Goal: Navigation & Orientation: Find specific page/section

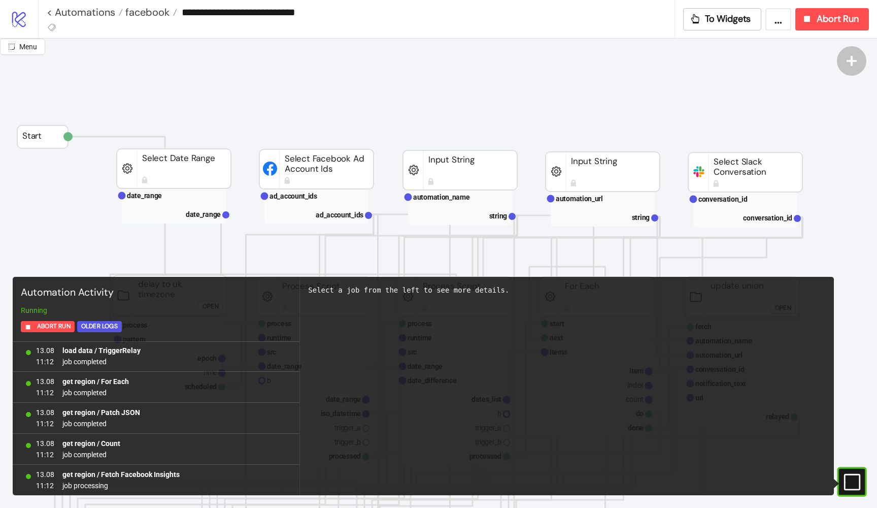
scroll to position [0, 29]
click at [161, 13] on span "facebook" at bounding box center [146, 12] width 47 height 13
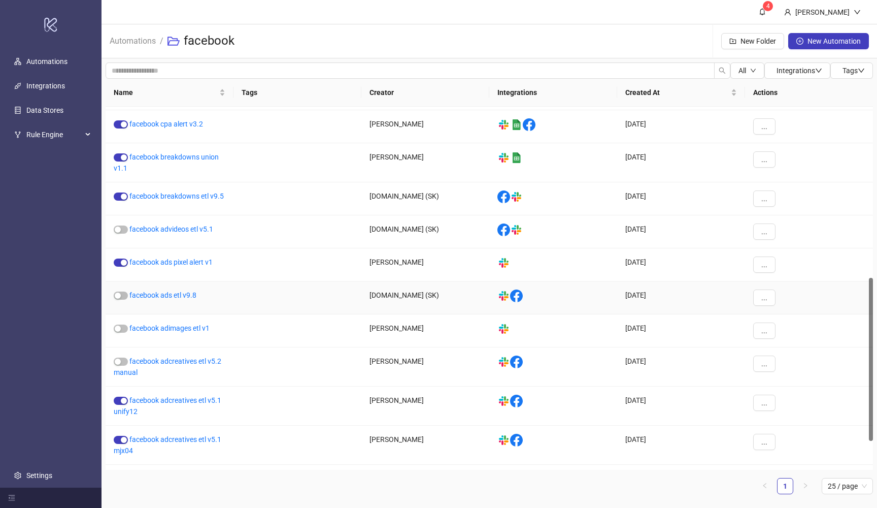
scroll to position [359, 0]
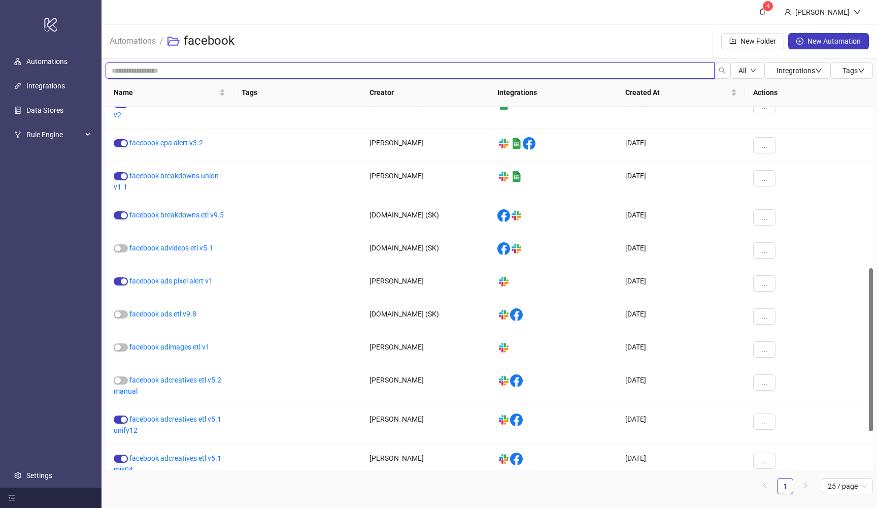
click at [271, 69] on input "search" at bounding box center [410, 70] width 609 height 16
type input "***"
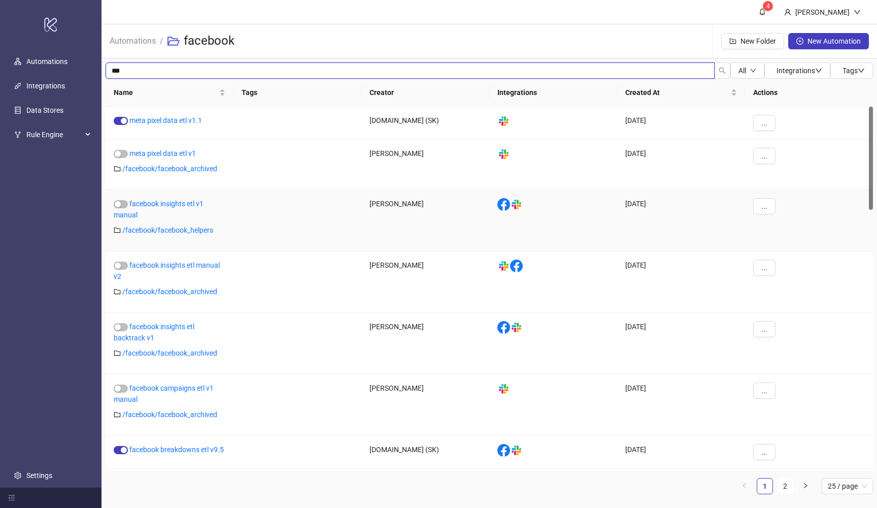
scroll to position [0, 0]
click at [215, 449] on link "facebook breakdowns etl v9.5" at bounding box center [176, 449] width 94 height 8
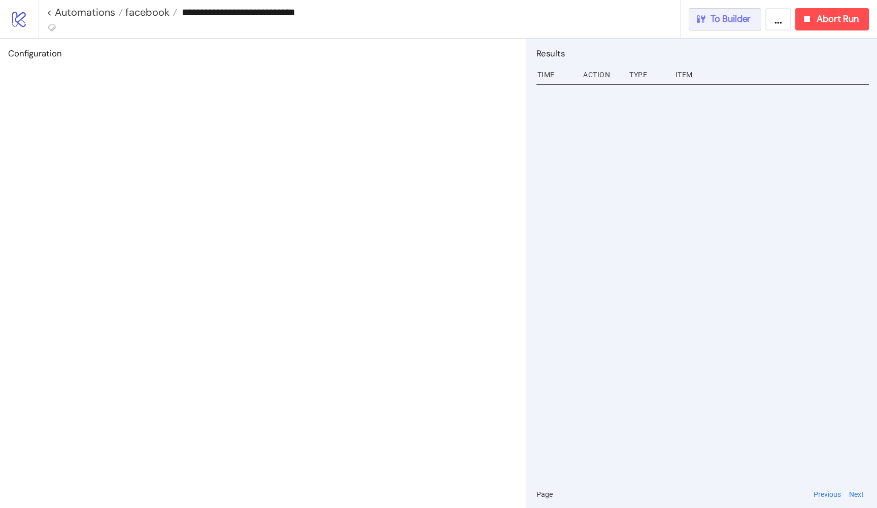
click at [712, 16] on span "To Builder" at bounding box center [731, 19] width 41 height 12
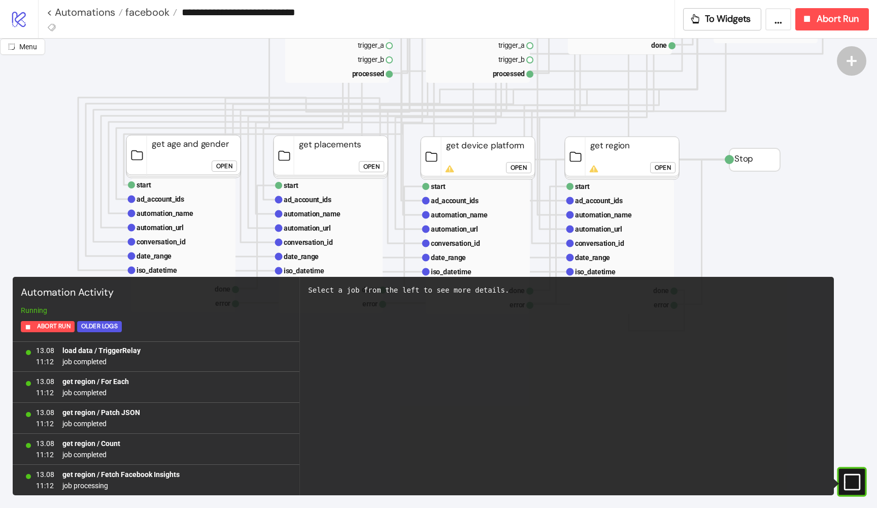
scroll to position [376, 6]
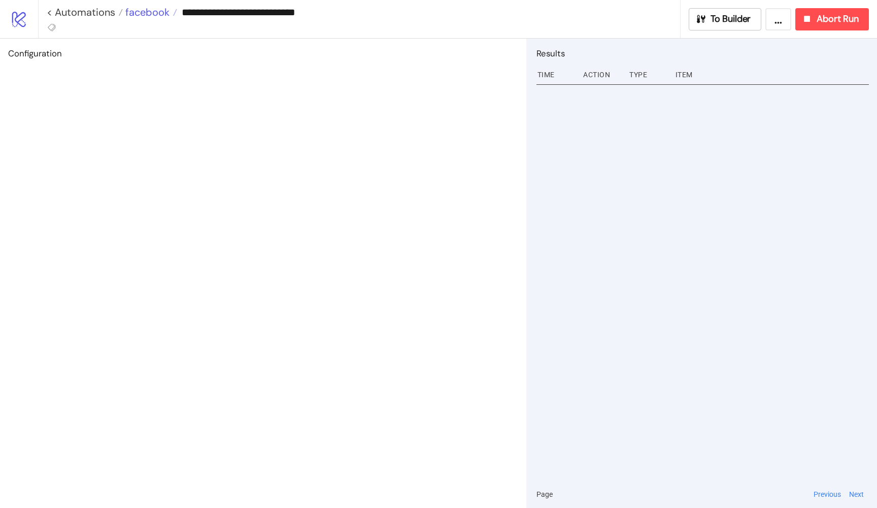
click at [148, 13] on span "facebook" at bounding box center [146, 12] width 47 height 13
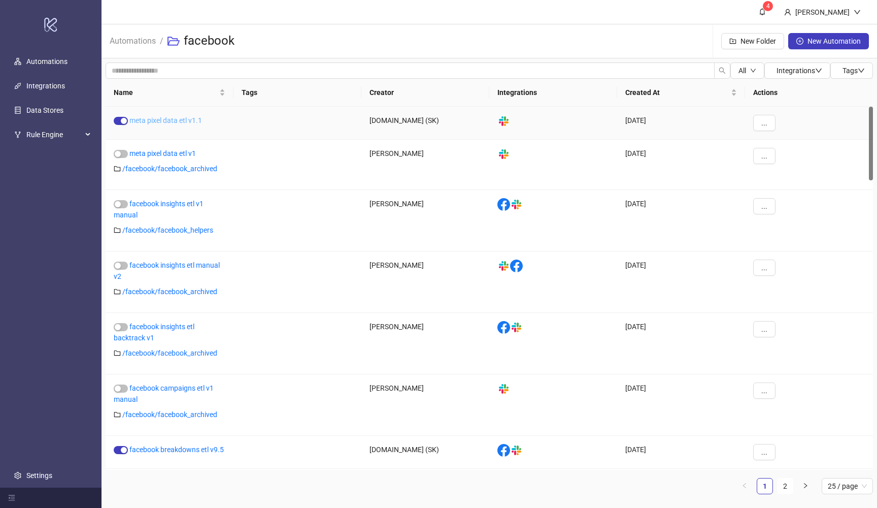
click at [181, 123] on link "meta pixel data etl v1.1" at bounding box center [165, 120] width 73 height 8
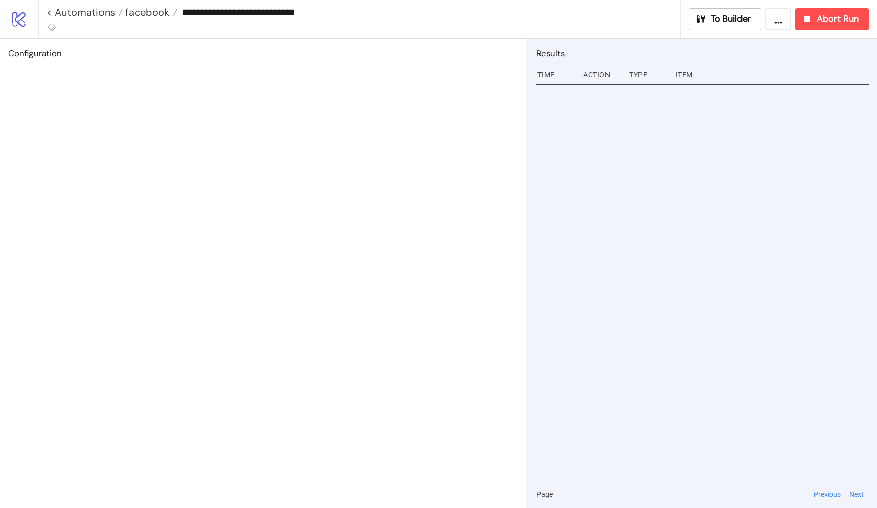
type input "**********"
click at [723, 23] on span "To Builder" at bounding box center [731, 19] width 41 height 12
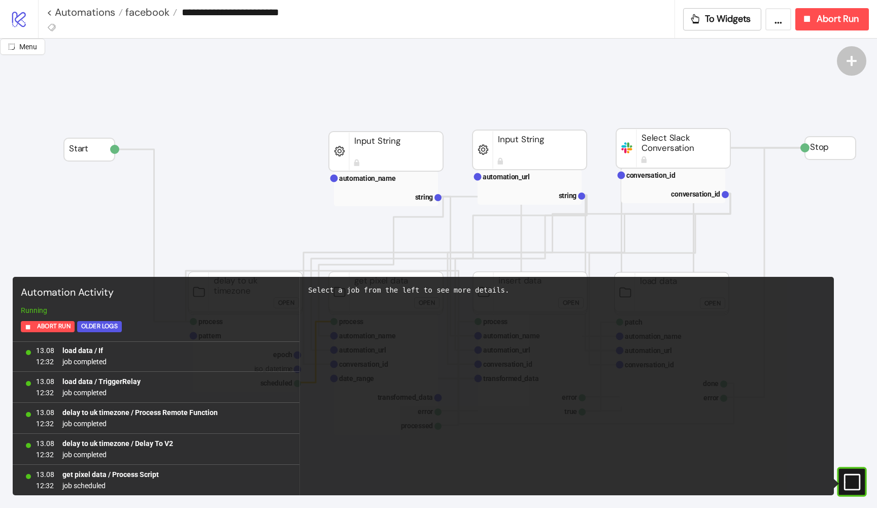
scroll to position [0, 8]
click at [146, 15] on span "facebook" at bounding box center [146, 12] width 47 height 13
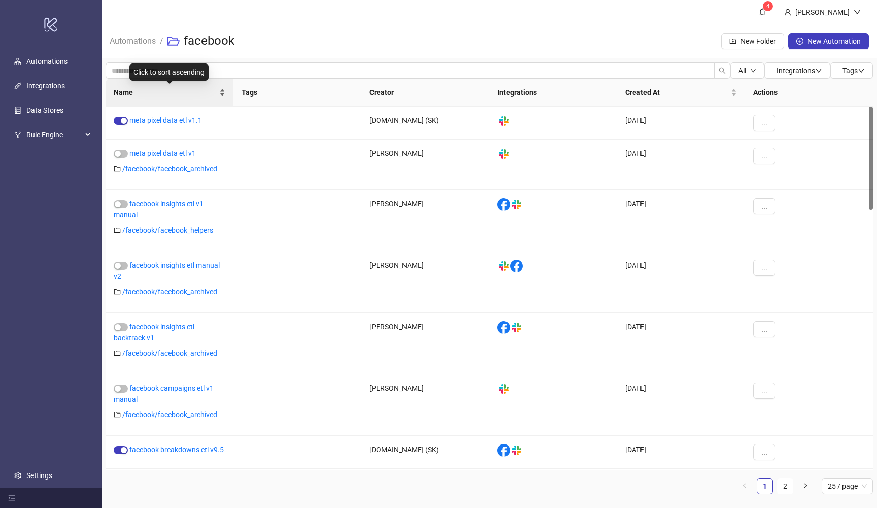
click at [135, 89] on span "Name" at bounding box center [166, 92] width 104 height 11
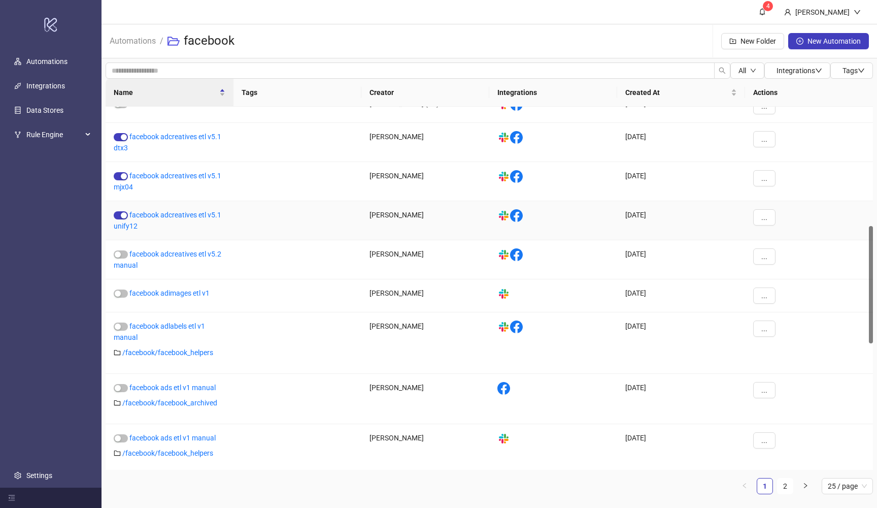
scroll to position [325, 0]
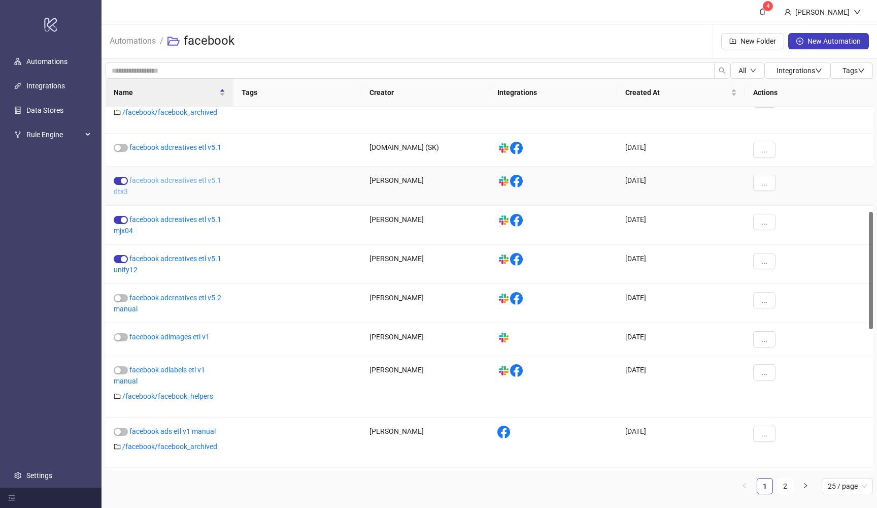
click at [198, 181] on link "facebook adcreatives etl v5.1 dtx3" at bounding box center [168, 185] width 108 height 19
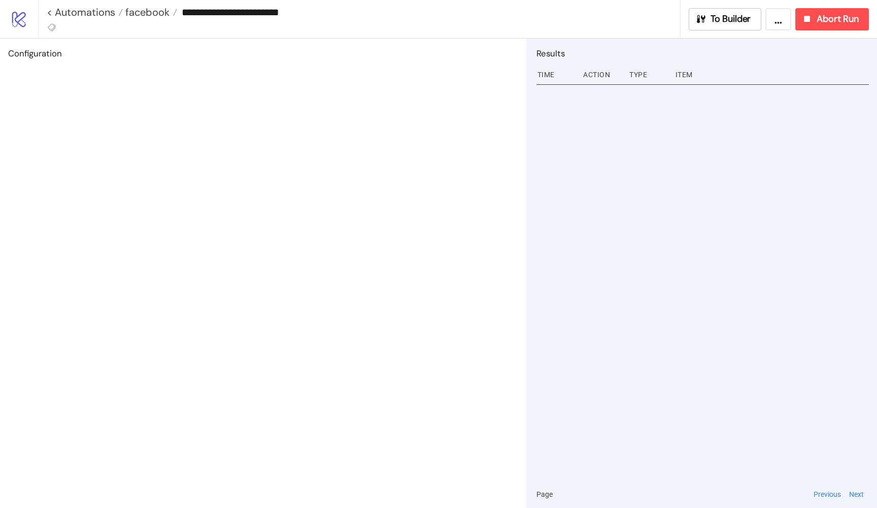
type input "**********"
click at [730, 22] on span "To Builder" at bounding box center [731, 19] width 41 height 12
click at [147, 13] on span "facebook" at bounding box center [146, 12] width 47 height 13
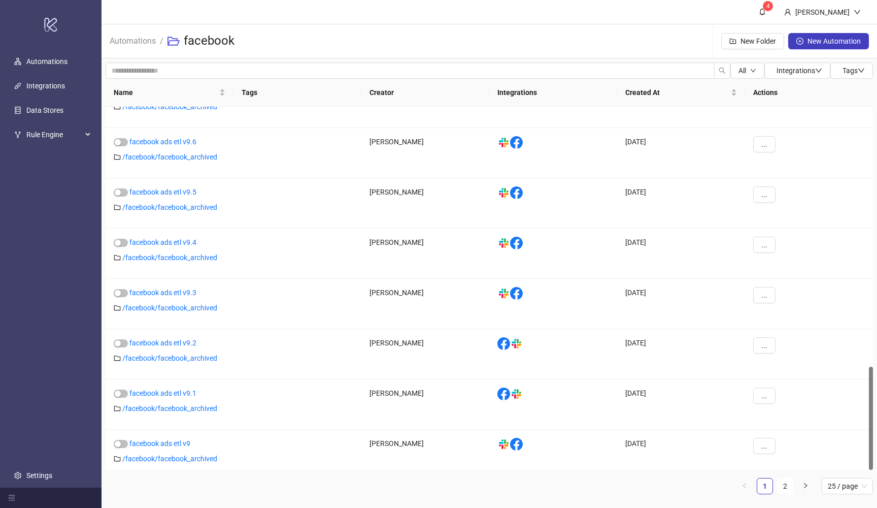
scroll to position [914, 0]
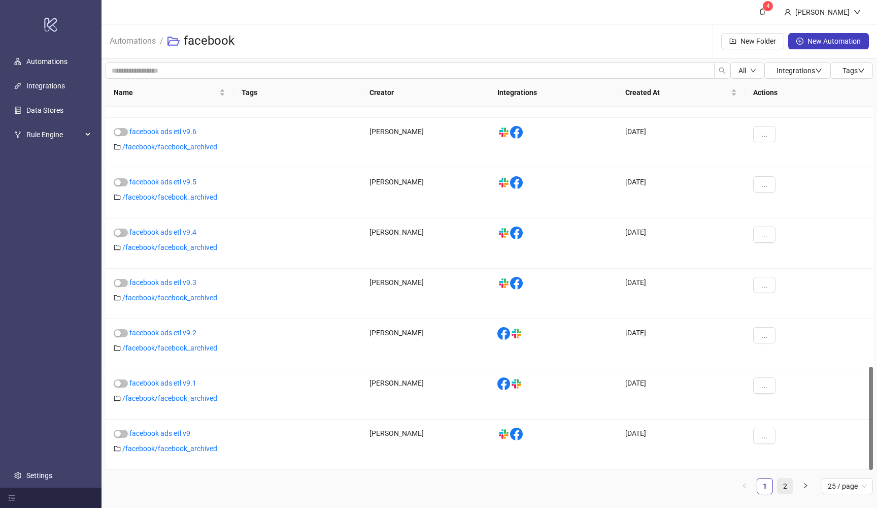
click at [781, 484] on link "2" at bounding box center [785, 485] width 15 height 15
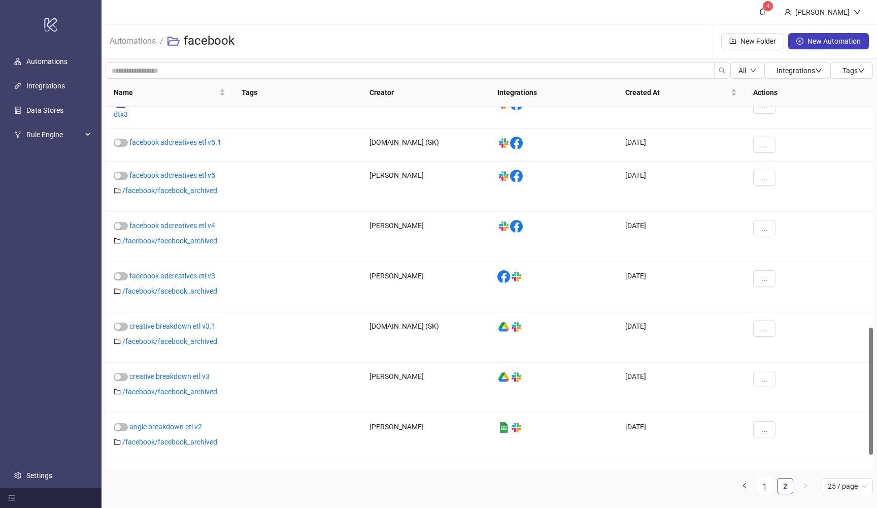
scroll to position [675, 0]
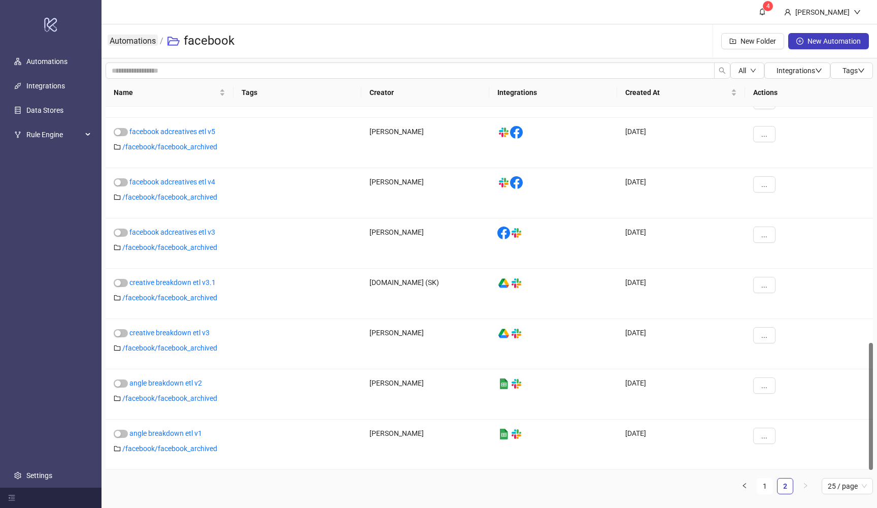
click at [141, 38] on link "Automations" at bounding box center [133, 40] width 50 height 11
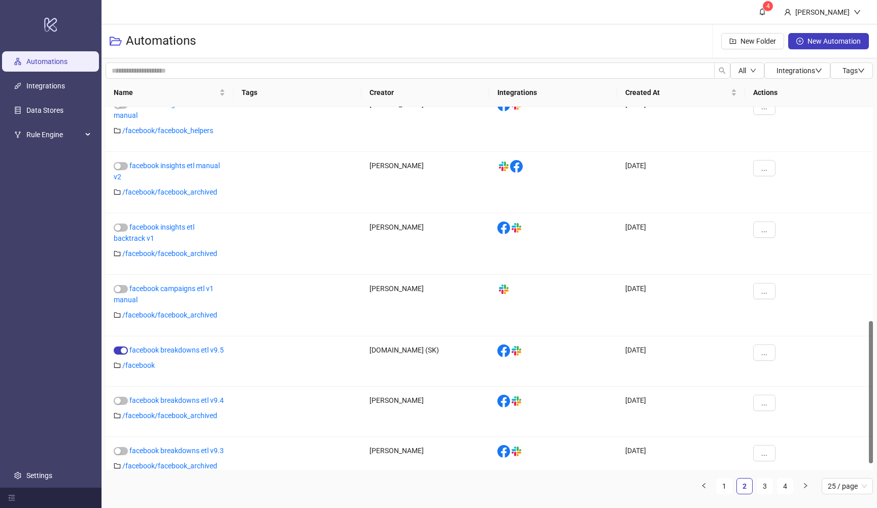
click at [68, 66] on link "Automations" at bounding box center [46, 61] width 41 height 8
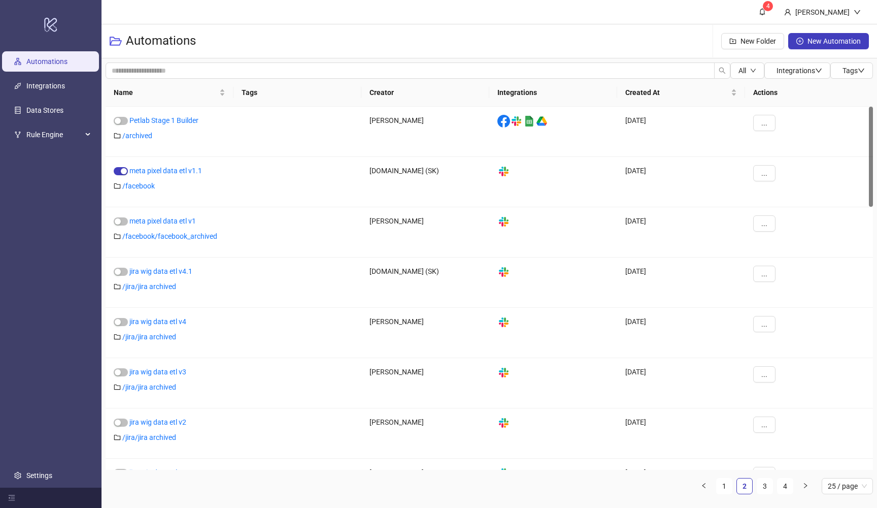
scroll to position [0, 0]
click at [40, 90] on link "Integrations" at bounding box center [45, 86] width 39 height 8
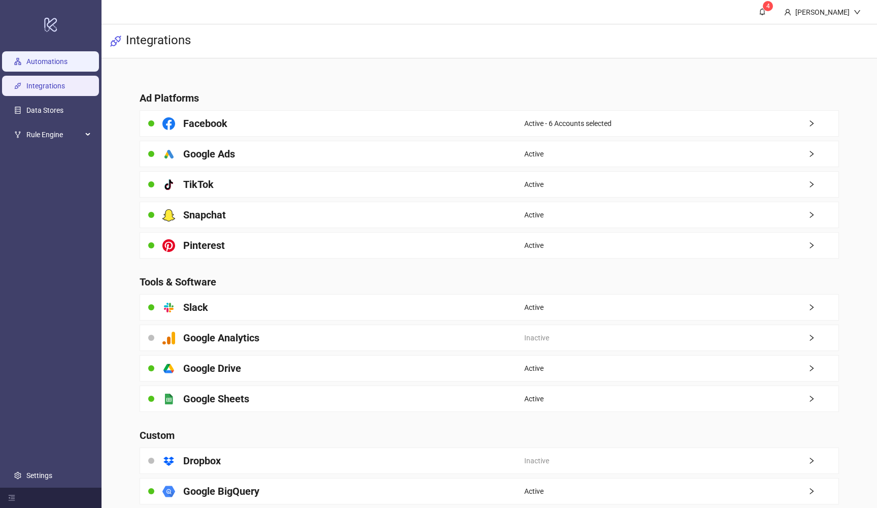
click at [46, 66] on link "Automations" at bounding box center [46, 61] width 41 height 8
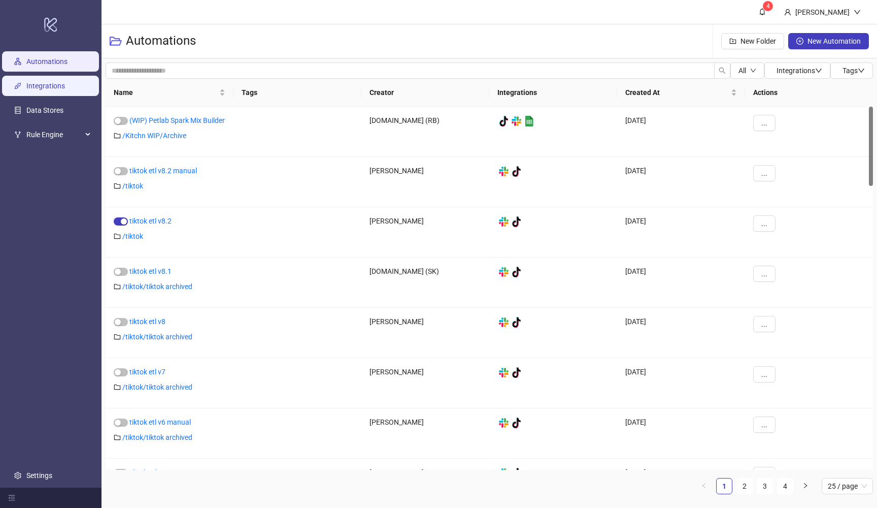
click at [45, 90] on link "Integrations" at bounding box center [45, 86] width 39 height 8
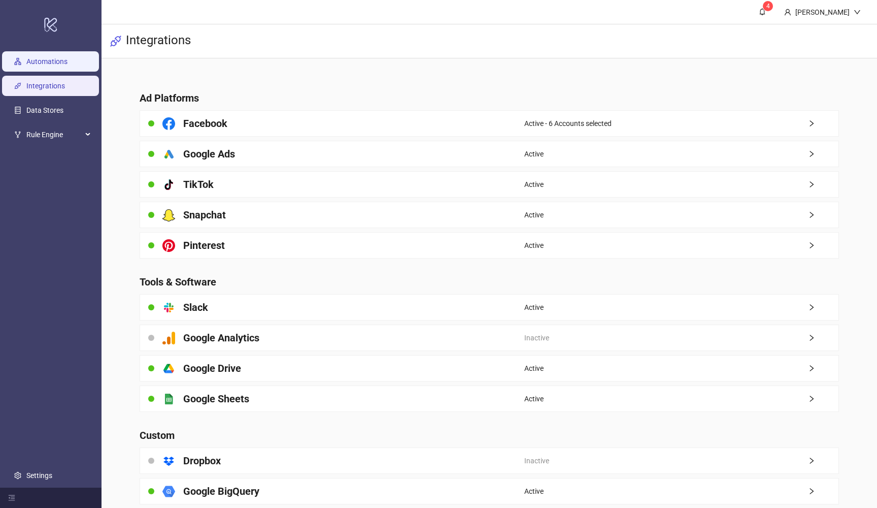
click at [38, 66] on link "Automations" at bounding box center [46, 61] width 41 height 8
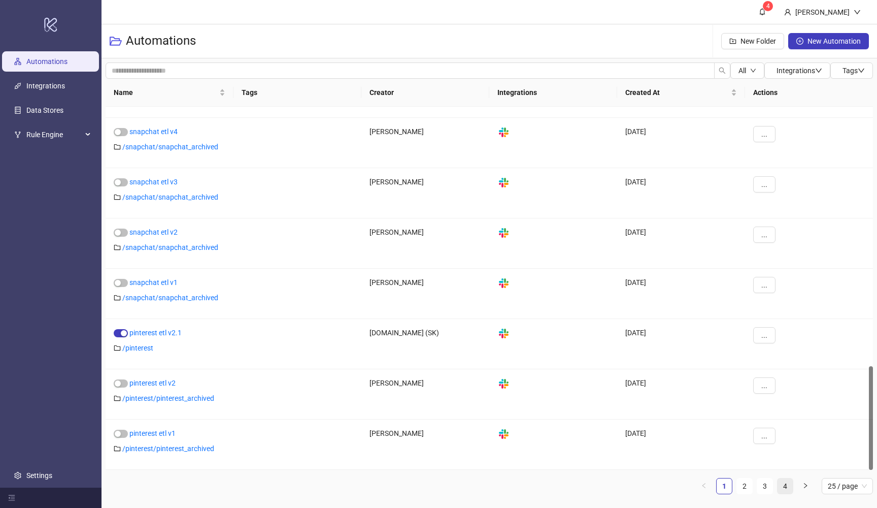
click at [788, 484] on link "4" at bounding box center [785, 485] width 15 height 15
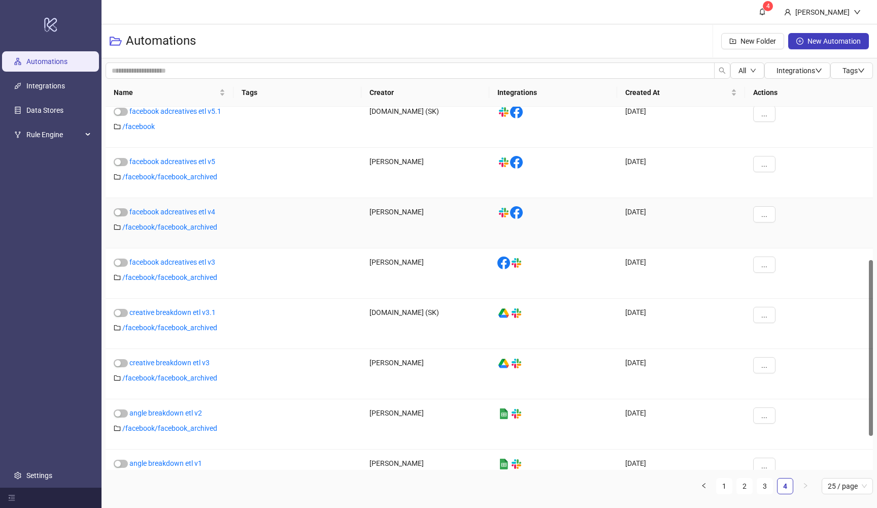
scroll to position [315, 0]
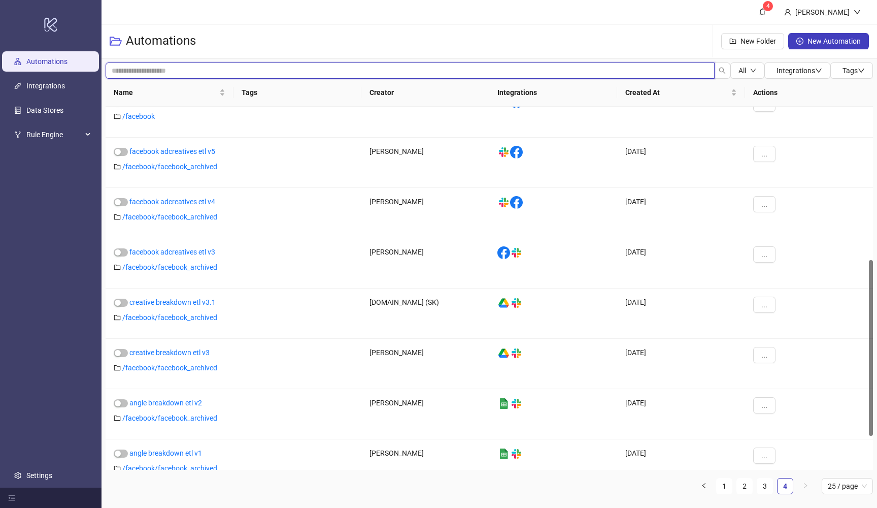
click at [240, 70] on input "search" at bounding box center [410, 70] width 609 height 16
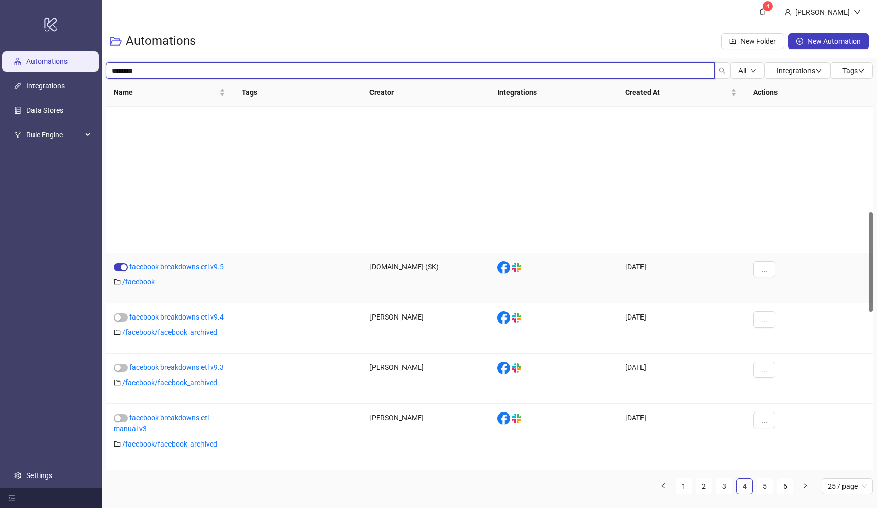
scroll to position [0, 0]
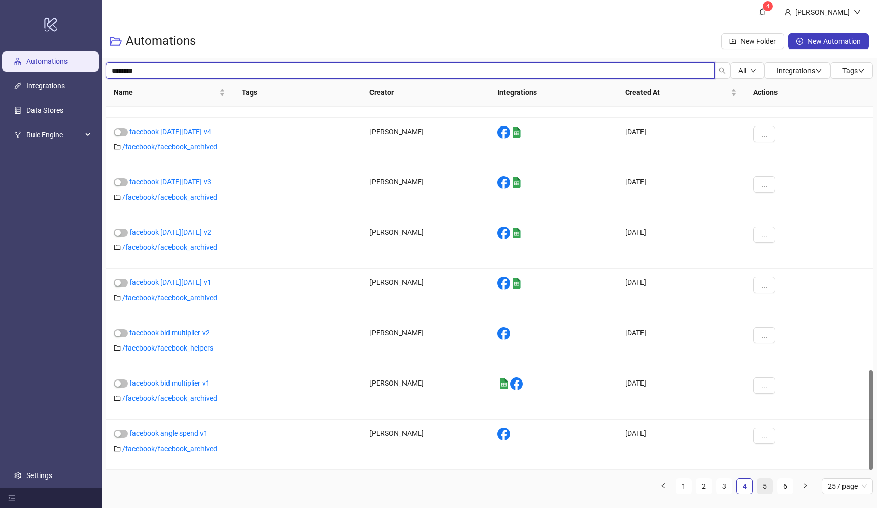
type input "********"
click at [772, 489] on link "5" at bounding box center [765, 485] width 15 height 15
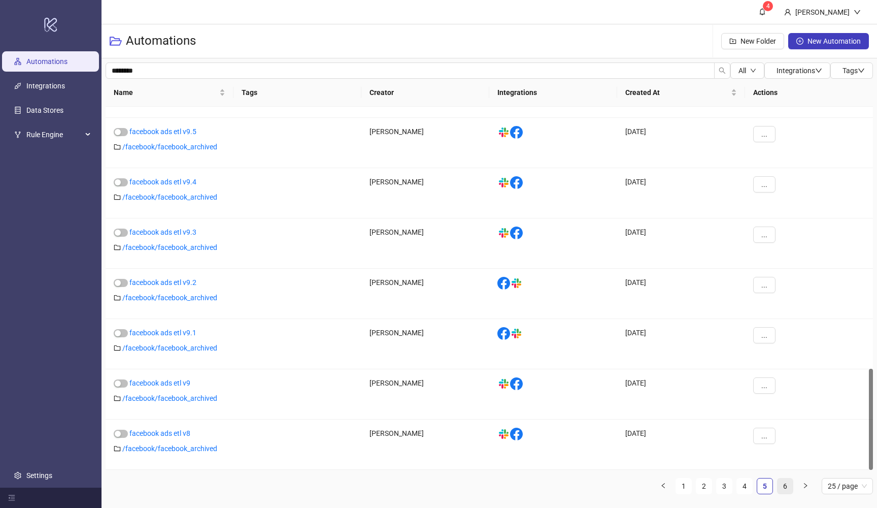
click at [790, 491] on link "6" at bounding box center [785, 485] width 15 height 15
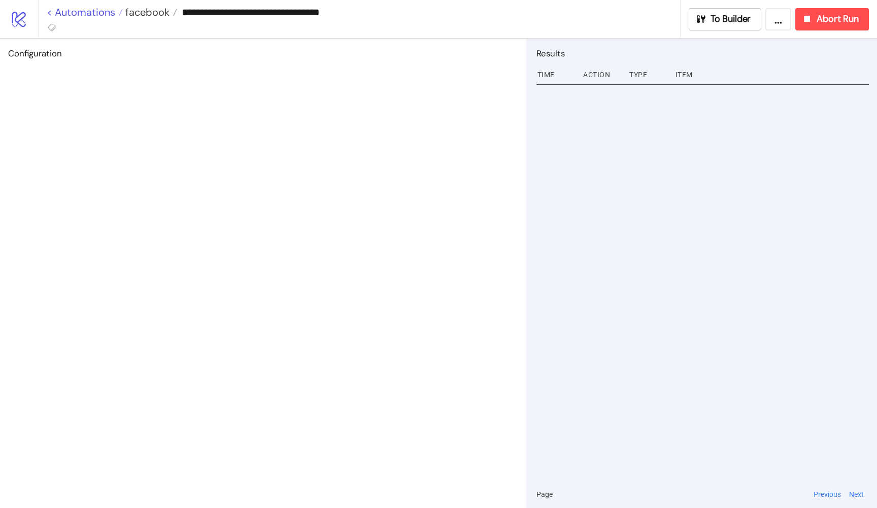
click at [51, 11] on link "< Automations" at bounding box center [85, 12] width 76 height 10
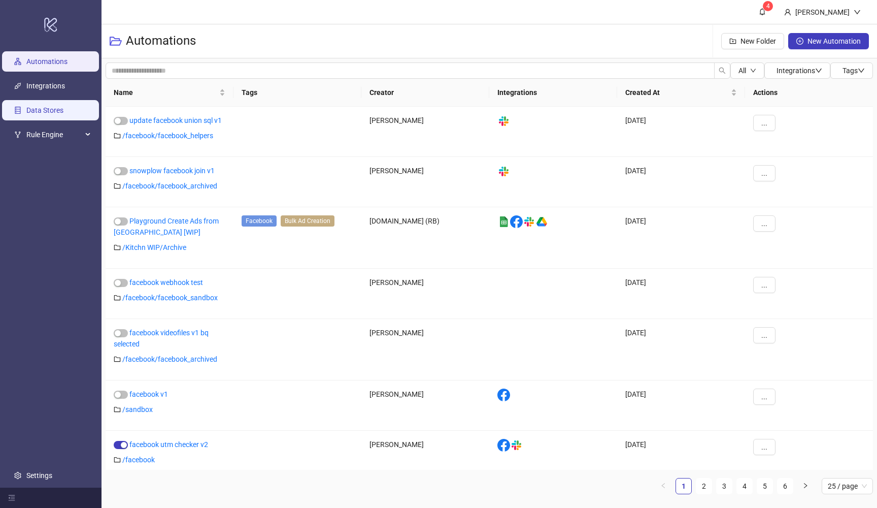
click at [62, 114] on link "Data Stores" at bounding box center [44, 110] width 37 height 8
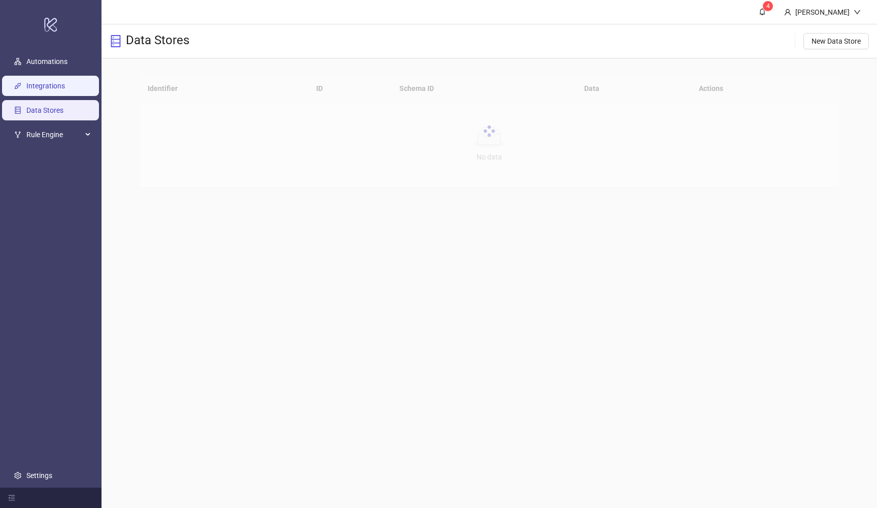
click at [56, 90] on link "Integrations" at bounding box center [45, 86] width 39 height 8
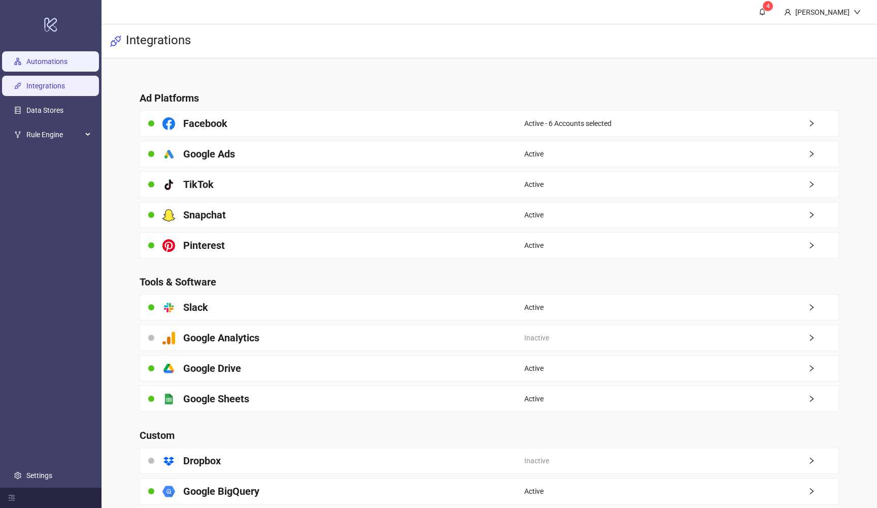
click at [52, 62] on link "Automations" at bounding box center [46, 61] width 41 height 8
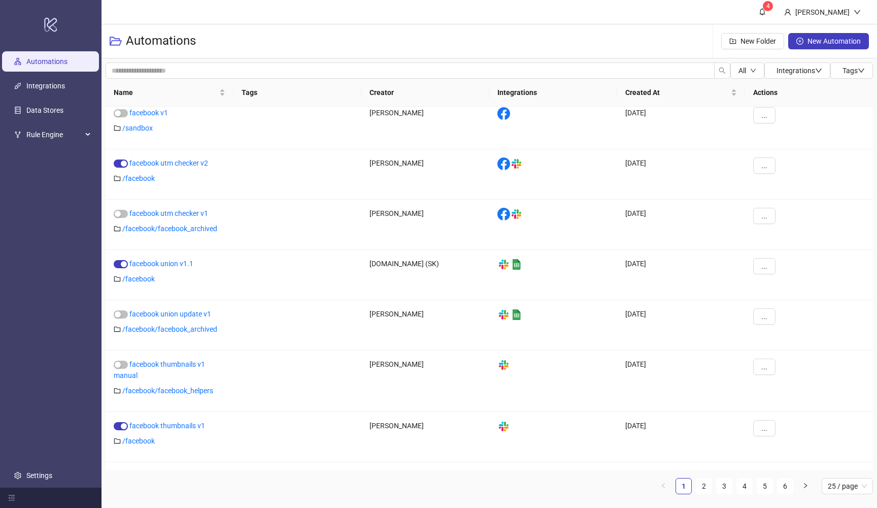
click at [587, 1] on header "4 [PERSON_NAME]" at bounding box center [490, 12] width 776 height 24
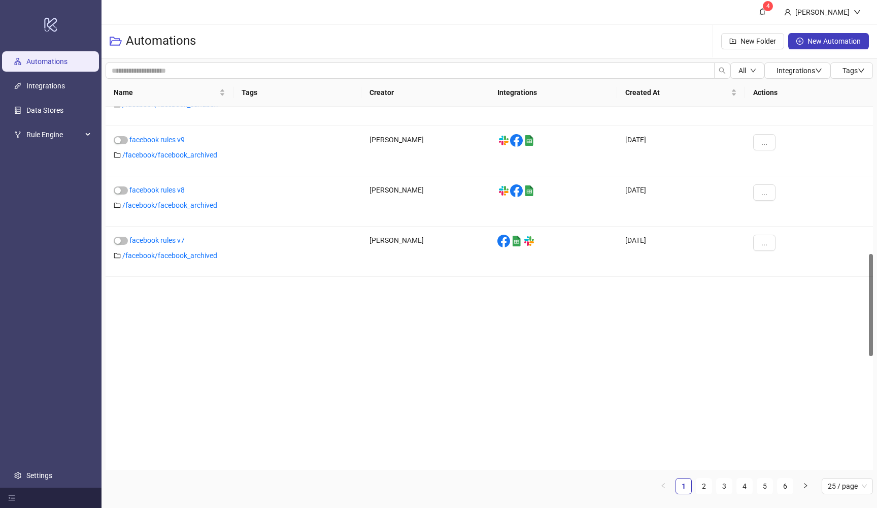
scroll to position [343, 0]
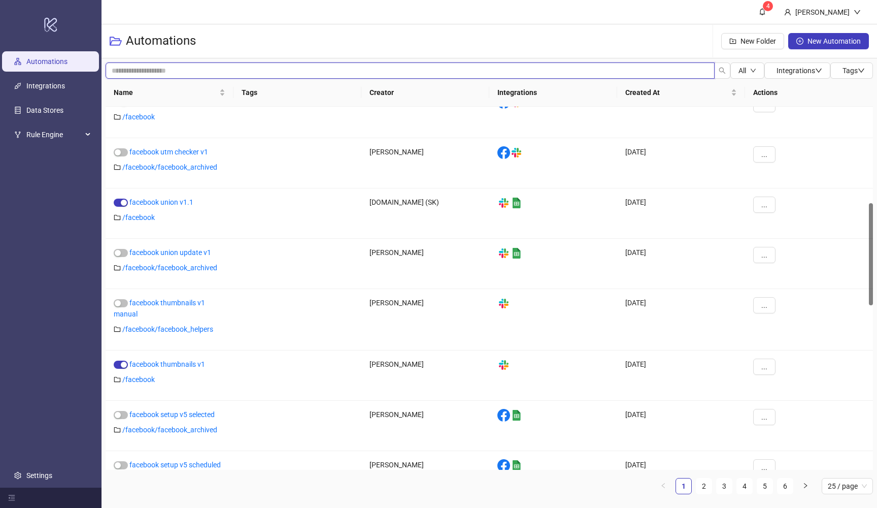
click at [232, 70] on input "search" at bounding box center [410, 70] width 609 height 16
type input "********"
drag, startPoint x: 232, startPoint y: 70, endPoint x: 143, endPoint y: 117, distance: 100.9
click at [143, 117] on link "/ facebook" at bounding box center [138, 117] width 32 height 8
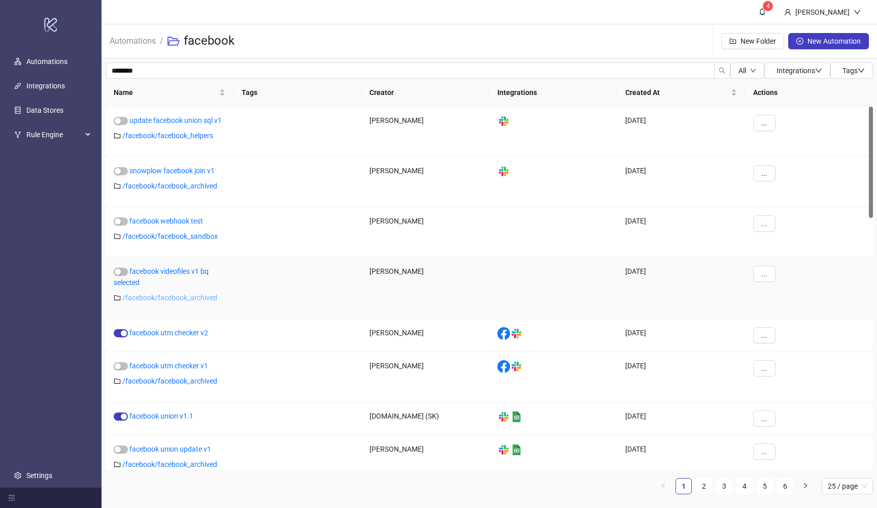
click at [146, 300] on link "/ facebook/facebook_archived" at bounding box center [169, 297] width 95 height 8
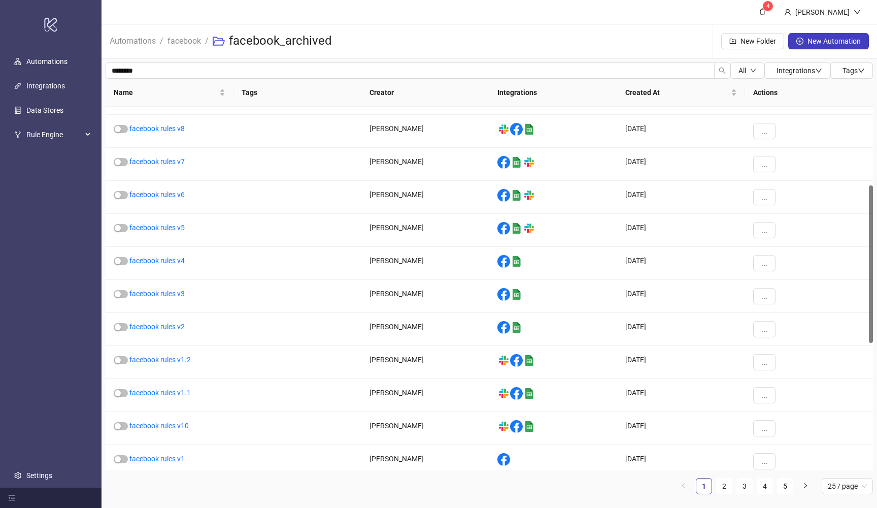
scroll to position [331, 0]
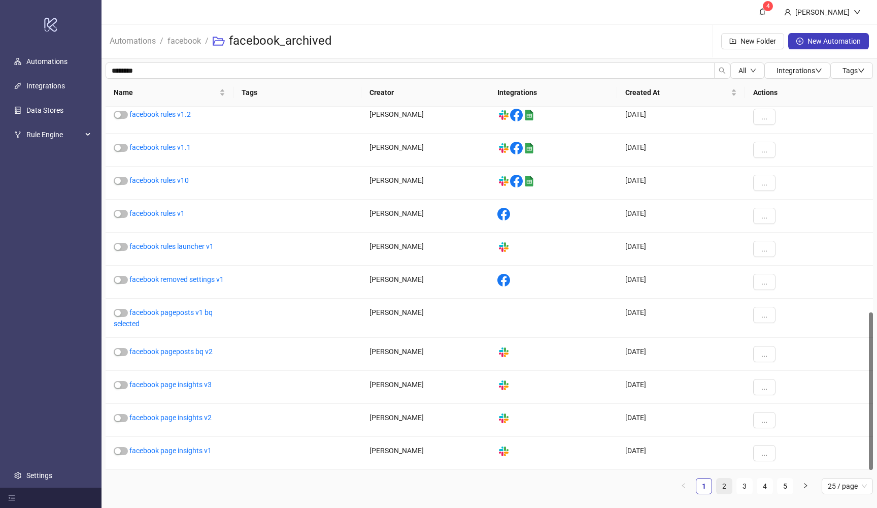
click at [730, 487] on link "2" at bounding box center [724, 485] width 15 height 15
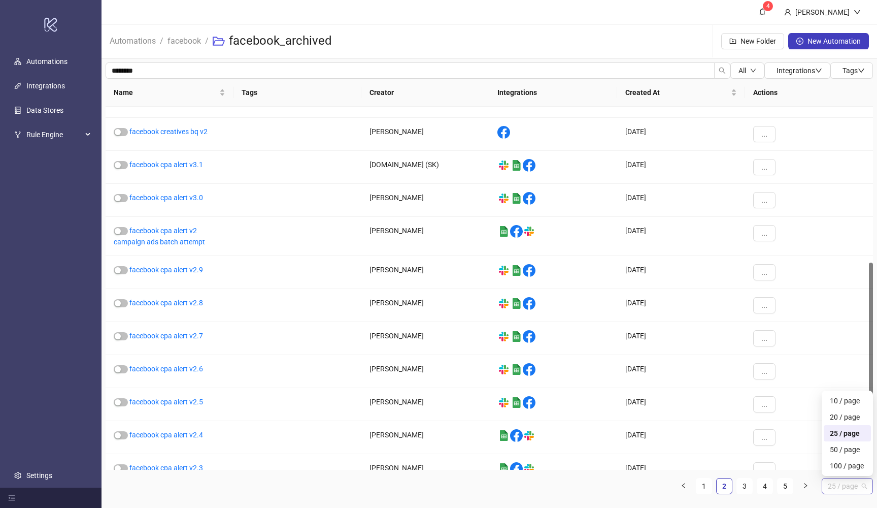
click at [856, 491] on span "25 / page" at bounding box center [847, 485] width 39 height 15
click at [843, 463] on div "100 / page" at bounding box center [847, 465] width 35 height 11
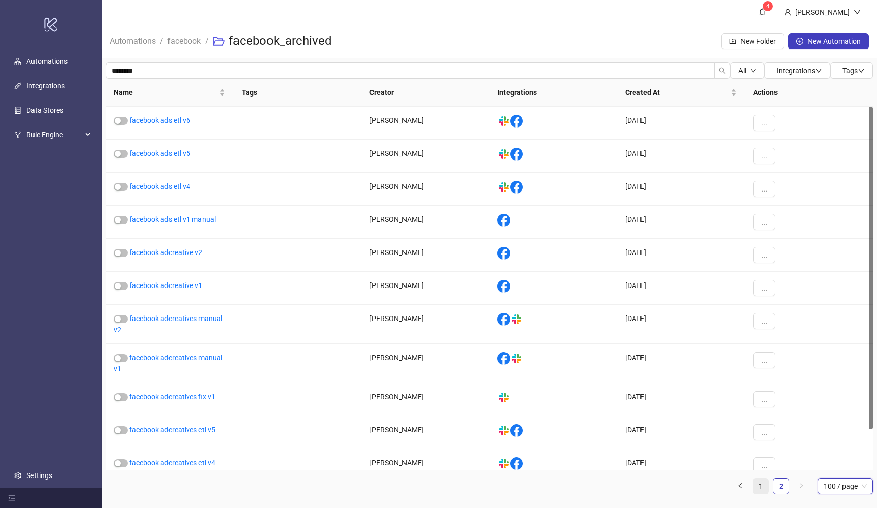
click at [764, 485] on link "1" at bounding box center [761, 485] width 15 height 15
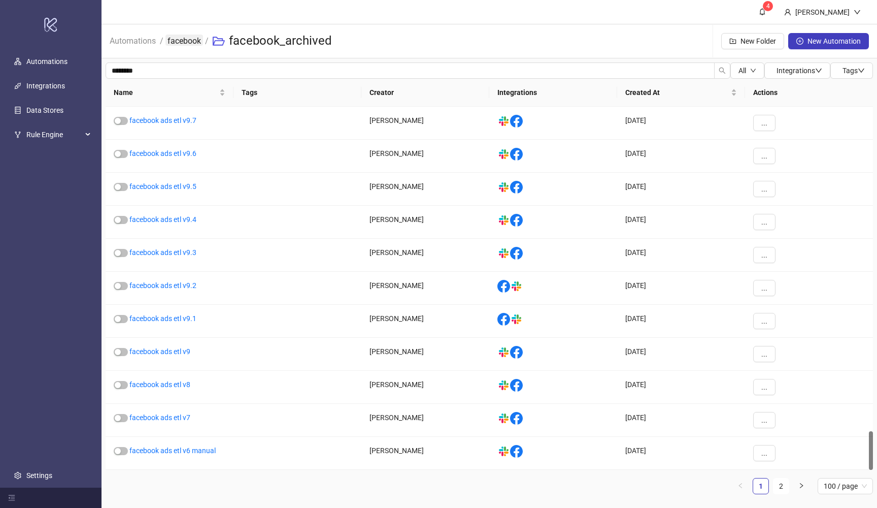
click at [187, 38] on link "facebook" at bounding box center [185, 40] width 38 height 11
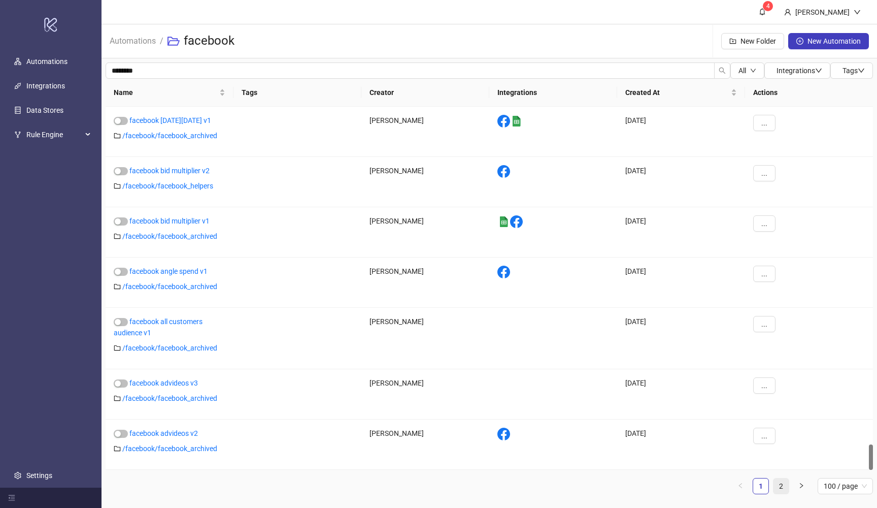
click at [782, 479] on link "2" at bounding box center [781, 485] width 15 height 15
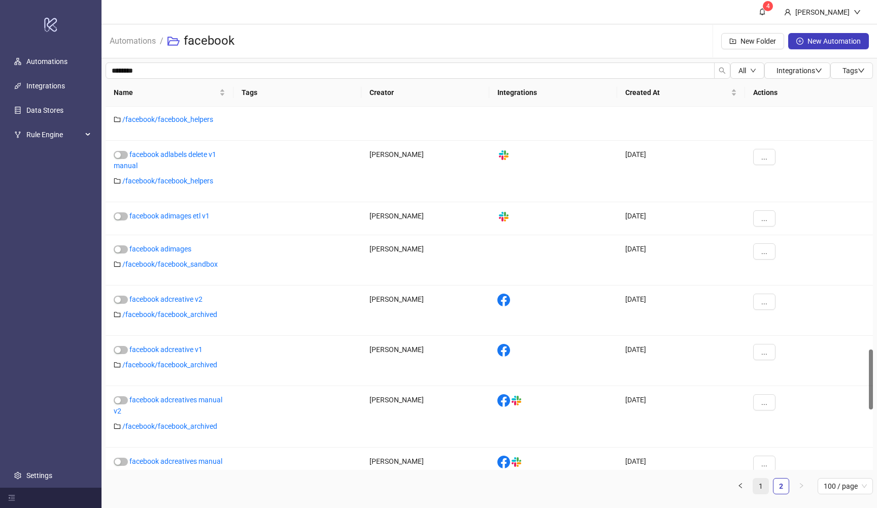
click at [761, 482] on link "1" at bounding box center [761, 485] width 15 height 15
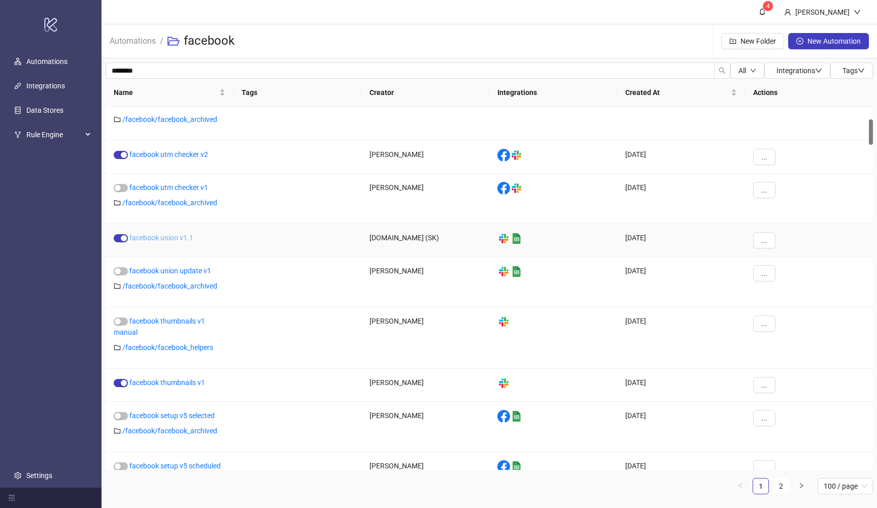
click at [164, 241] on link "facebook union v1.1" at bounding box center [161, 238] width 64 height 8
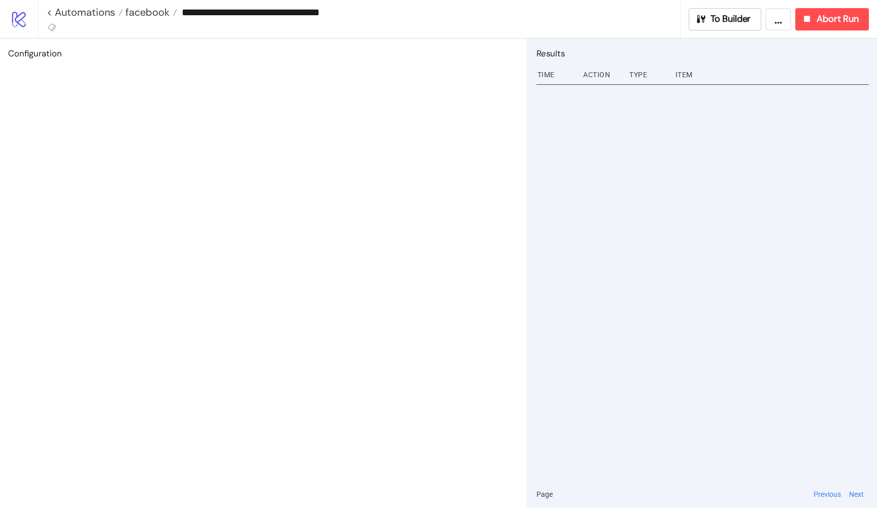
type input "**********"
click at [681, 26] on div "To Builder ... Abort Run" at bounding box center [779, 19] width 197 height 22
click at [711, 20] on span "To Builder" at bounding box center [731, 19] width 41 height 12
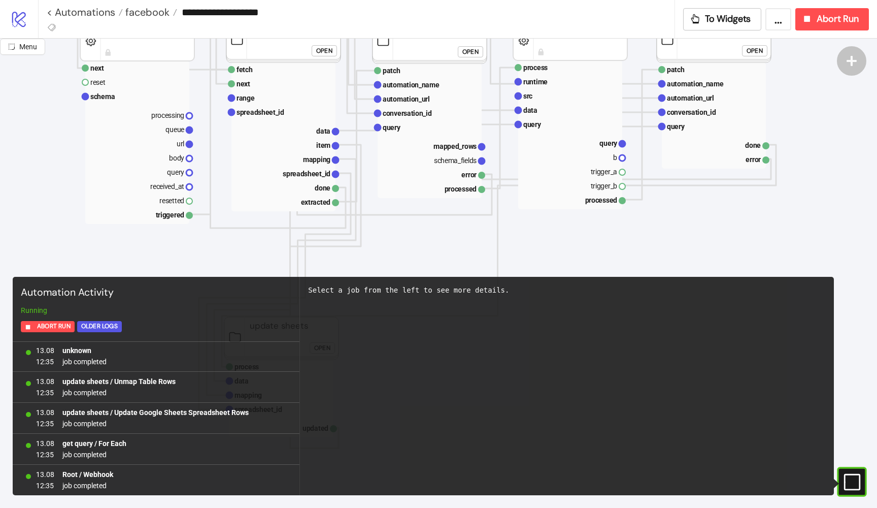
scroll to position [317, 116]
click at [542, 100] on rect at bounding box center [570, 95] width 104 height 14
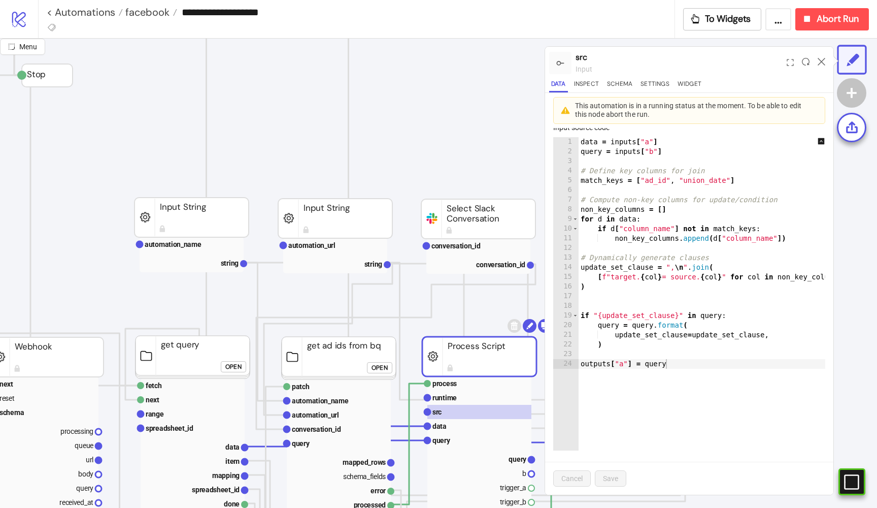
scroll to position [-1, 207]
click at [140, 15] on span "facebook" at bounding box center [146, 12] width 47 height 13
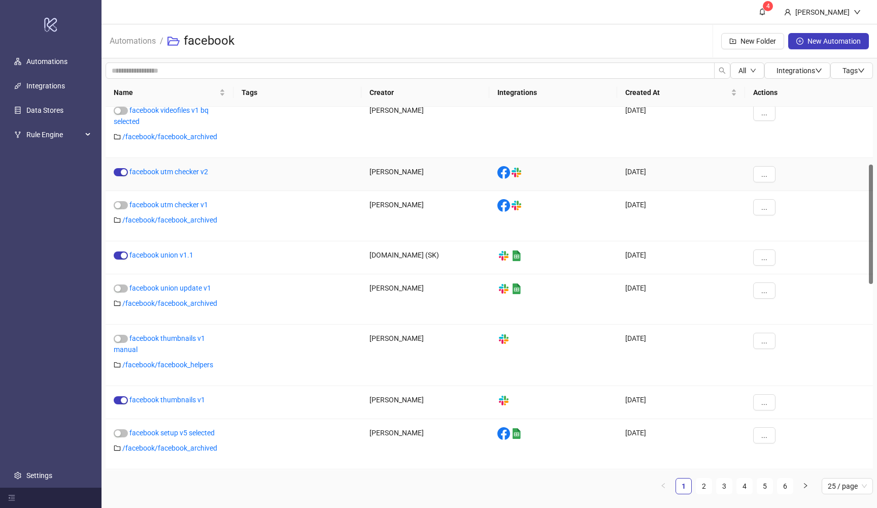
scroll to position [197, 0]
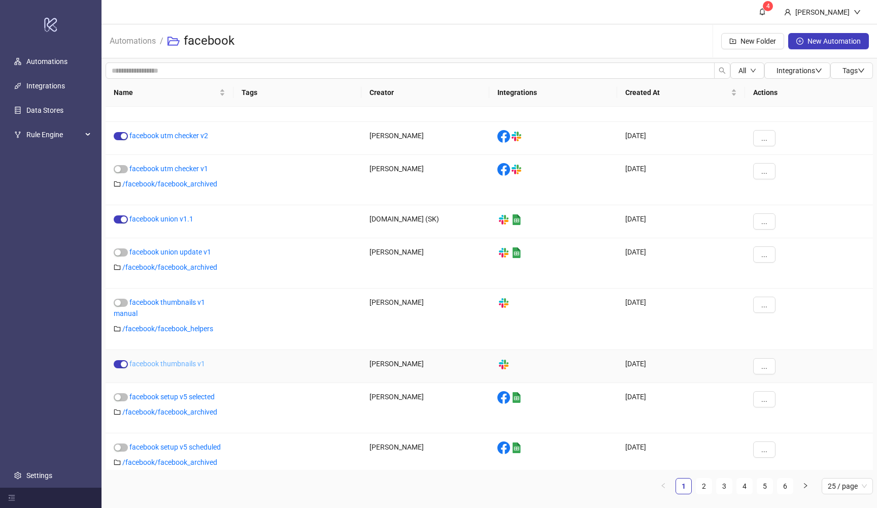
click at [182, 366] on link "facebook thumbnails v1" at bounding box center [167, 364] width 76 height 8
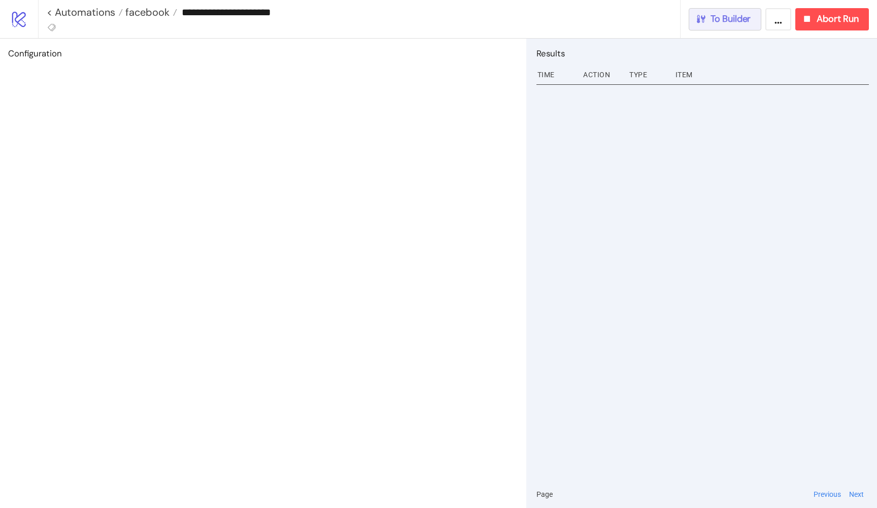
click at [724, 19] on span "To Builder" at bounding box center [731, 19] width 41 height 12
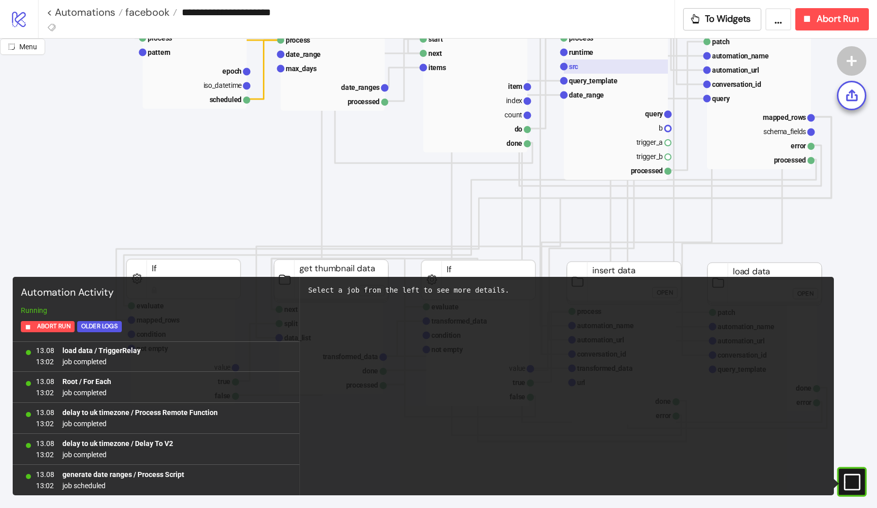
scroll to position [330, 2]
click at [593, 72] on rect at bounding box center [615, 66] width 104 height 14
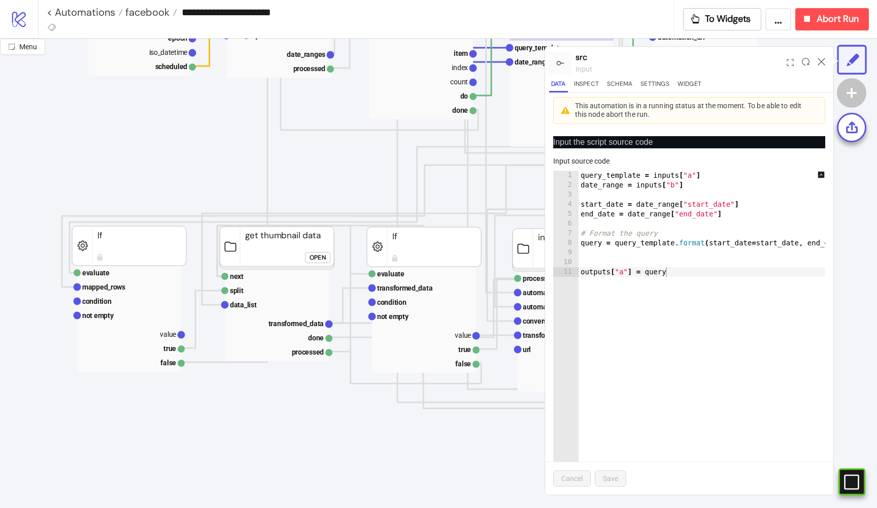
scroll to position [370, 55]
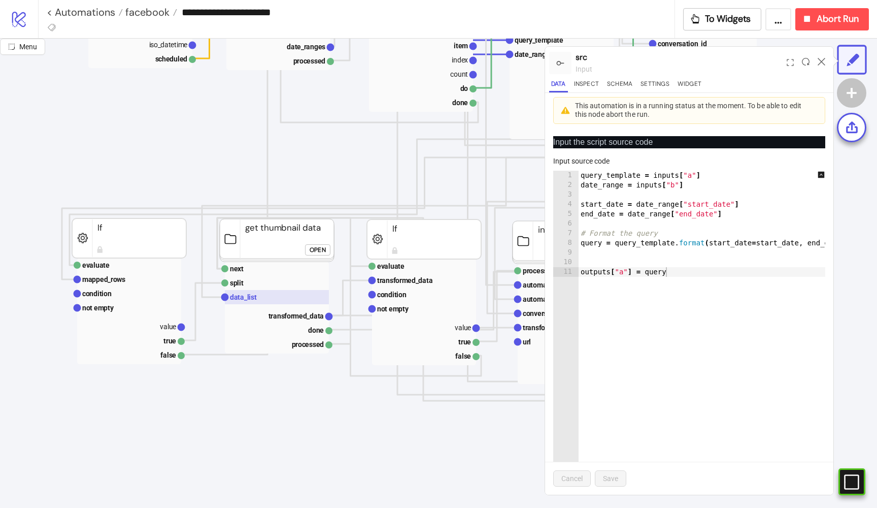
click at [285, 292] on rect at bounding box center [277, 297] width 104 height 14
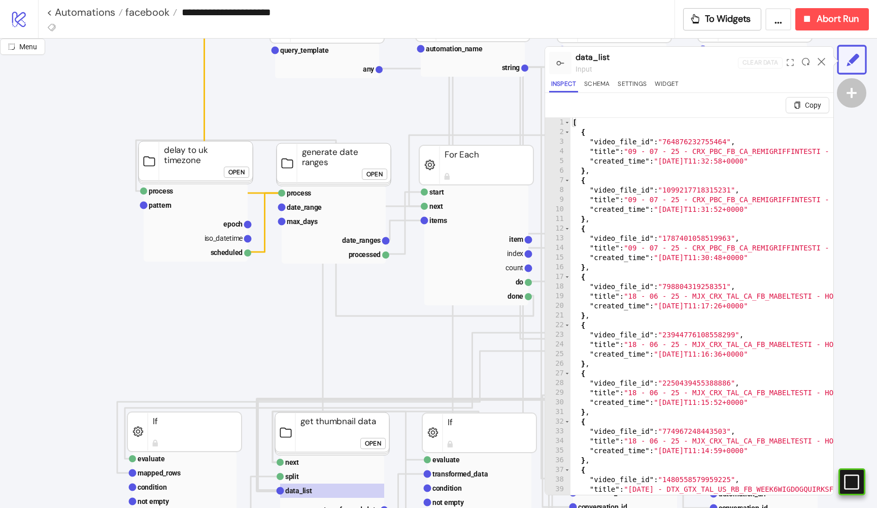
scroll to position [177, 0]
click at [145, 14] on span "facebook" at bounding box center [146, 12] width 47 height 13
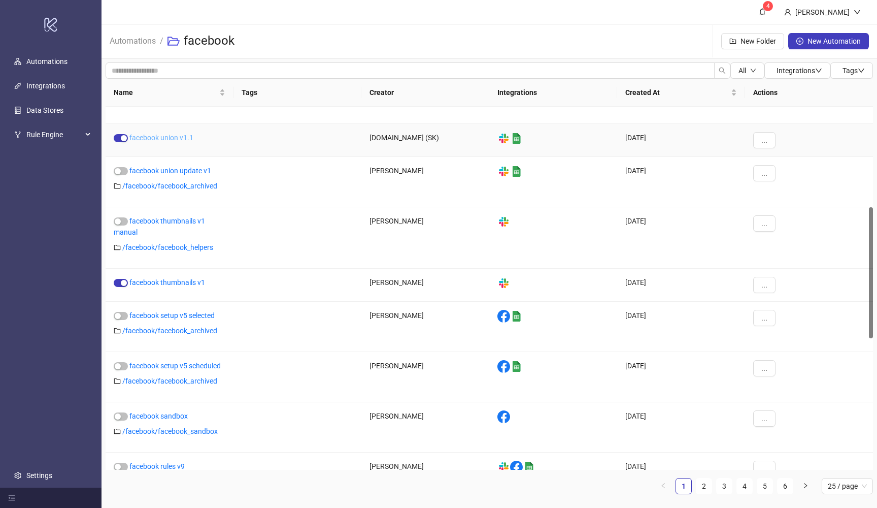
click at [181, 139] on link "facebook union v1.1" at bounding box center [161, 138] width 64 height 8
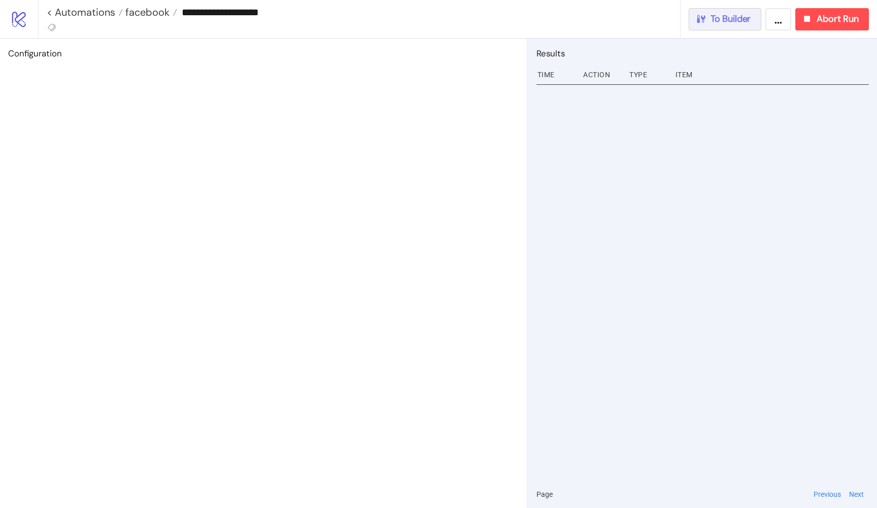
click at [697, 15] on icon "button" at bounding box center [701, 19] width 9 height 8
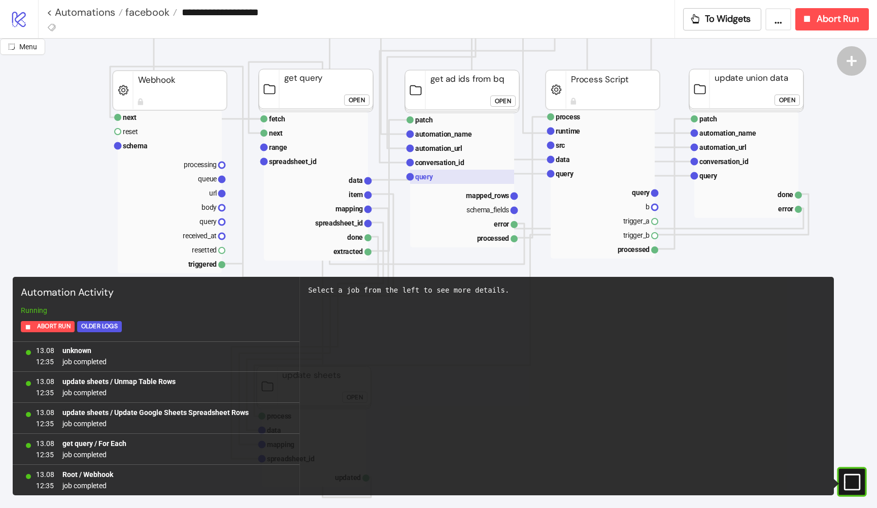
scroll to position [270, 84]
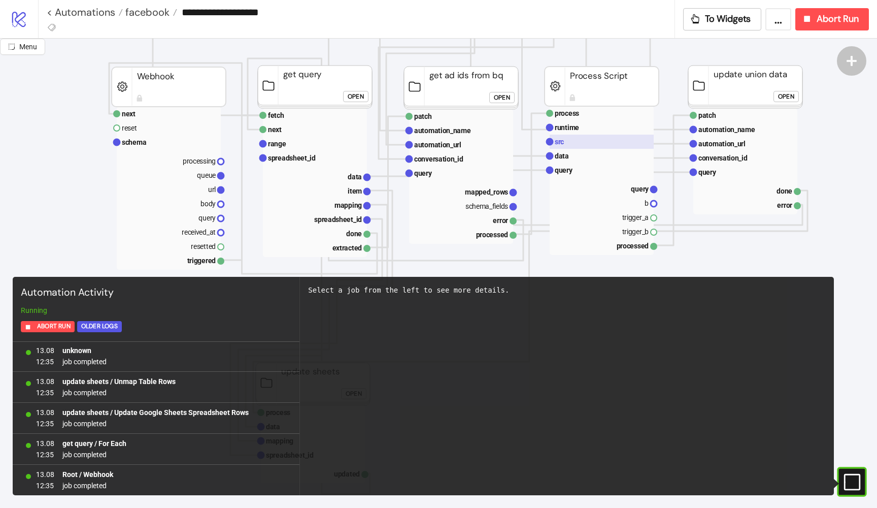
click at [590, 145] on rect at bounding box center [602, 142] width 104 height 14
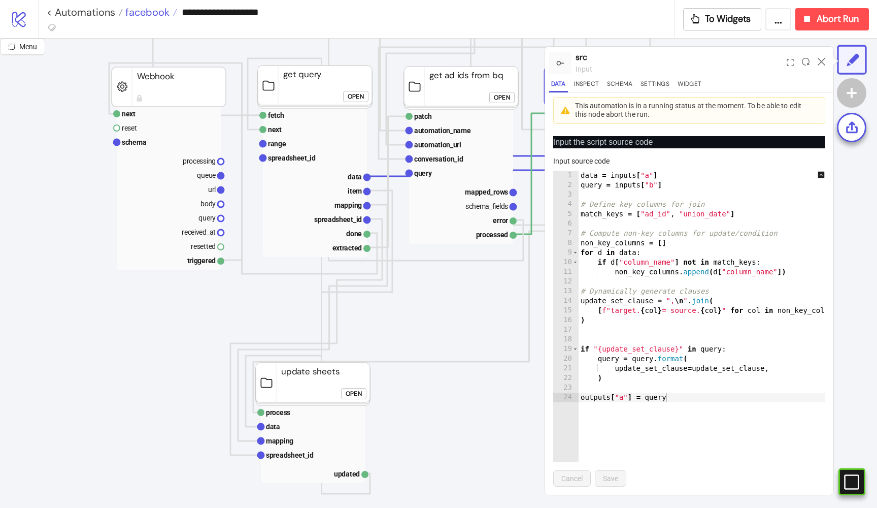
click at [151, 14] on span "facebook" at bounding box center [146, 12] width 47 height 13
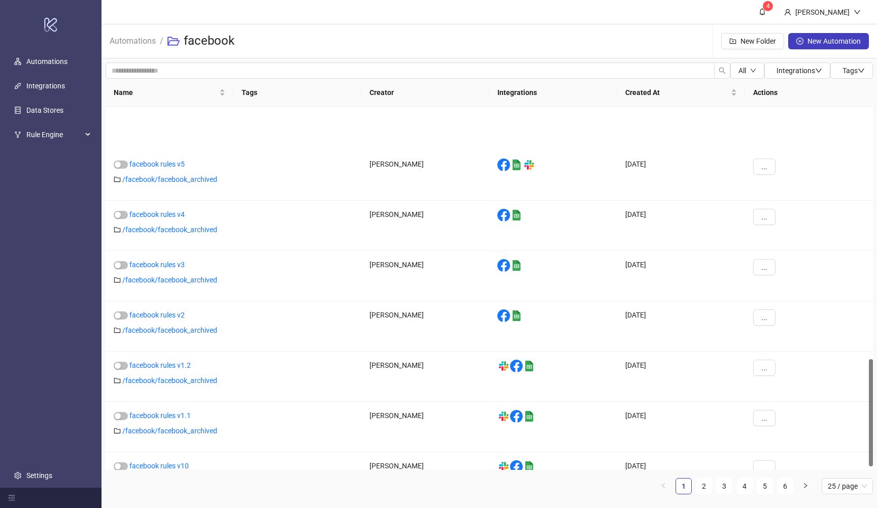
scroll to position [864, 0]
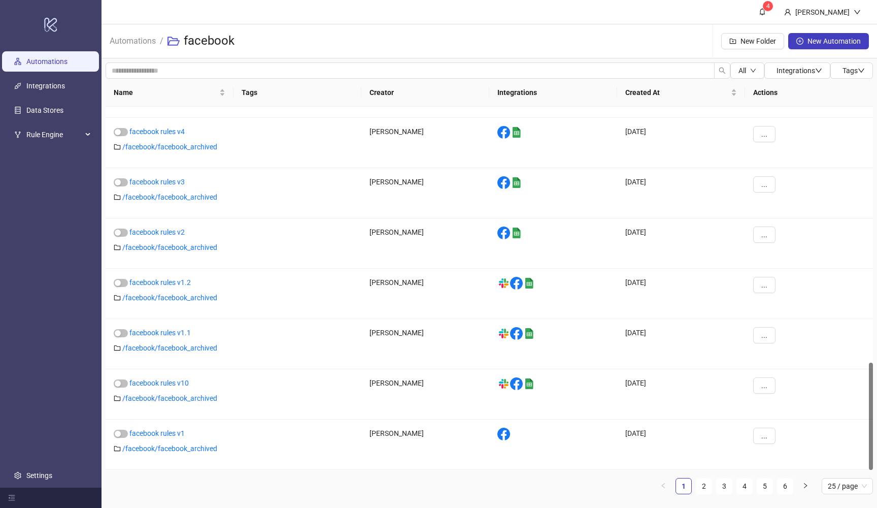
click at [61, 63] on link "Automations" at bounding box center [46, 61] width 41 height 8
click at [814, 76] on button "Integrations" at bounding box center [798, 70] width 66 height 16
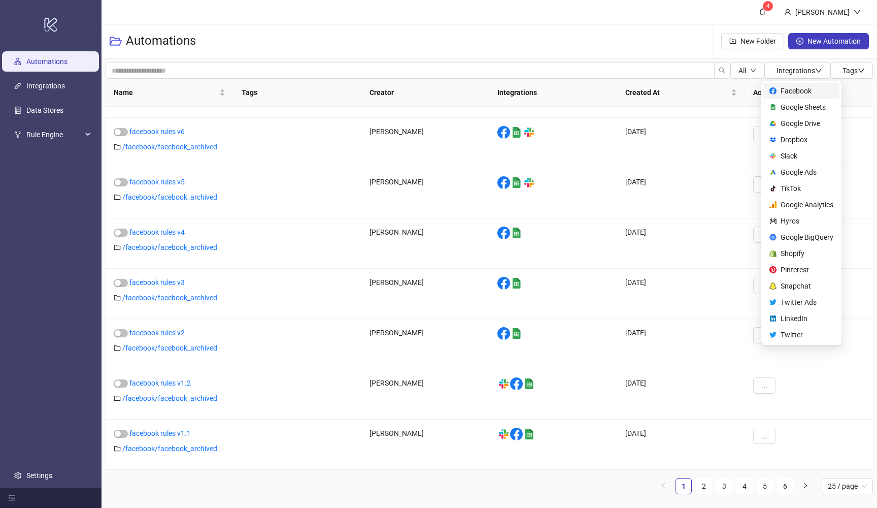
click at [803, 86] on span "Facebook" at bounding box center [807, 90] width 53 height 11
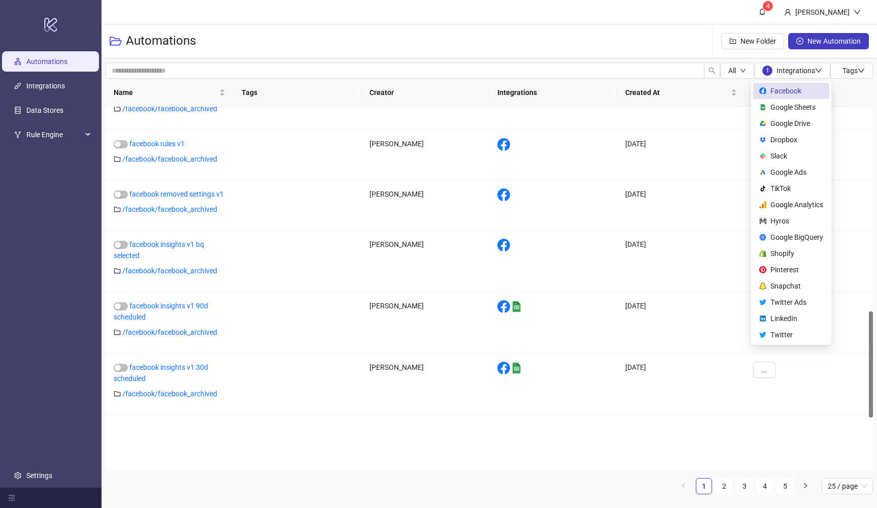
scroll to position [698, 0]
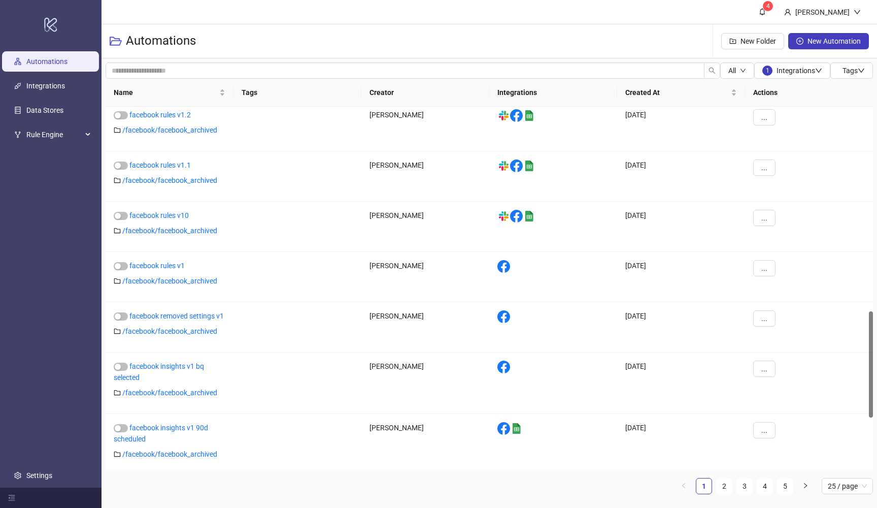
click at [493, 44] on div "Automations New Folder New Automation" at bounding box center [490, 41] width 776 height 34
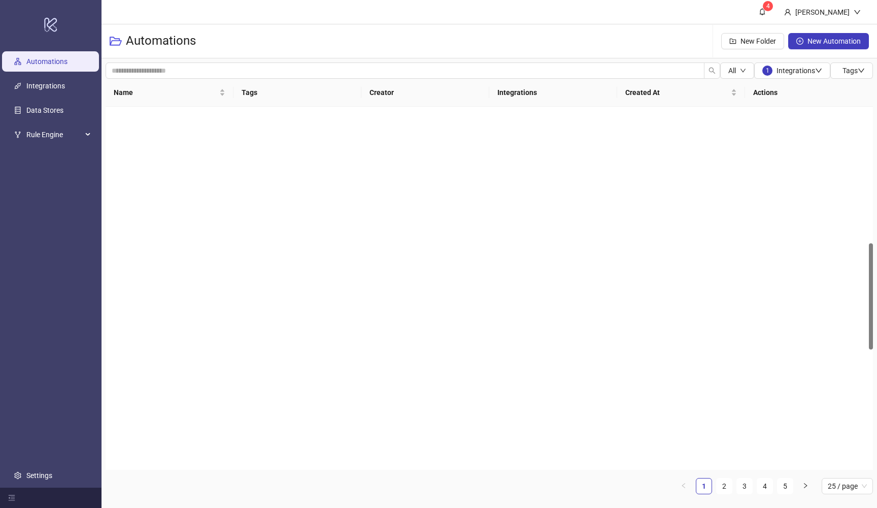
scroll to position [66, 0]
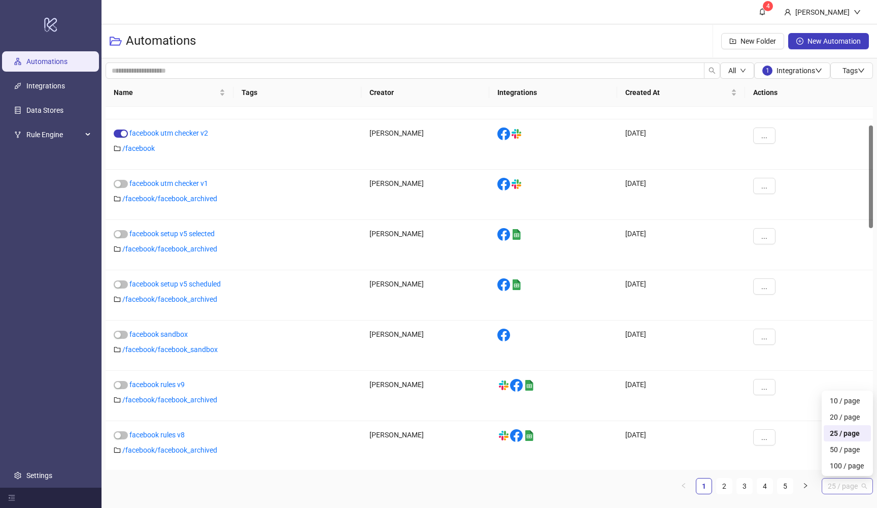
click at [841, 483] on span "25 / page" at bounding box center [847, 485] width 39 height 15
click at [832, 470] on div "100 / page" at bounding box center [847, 465] width 35 height 11
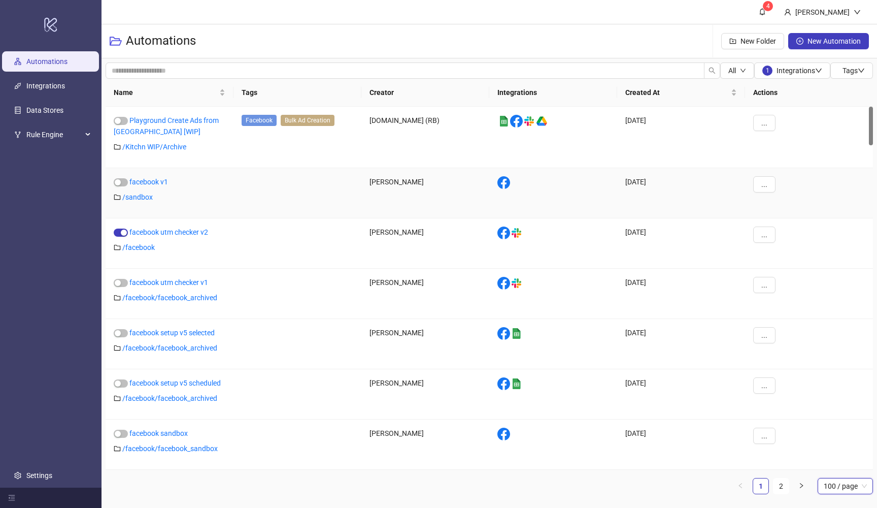
scroll to position [0, 0]
click at [798, 71] on span "Integrations" at bounding box center [800, 71] width 46 height 8
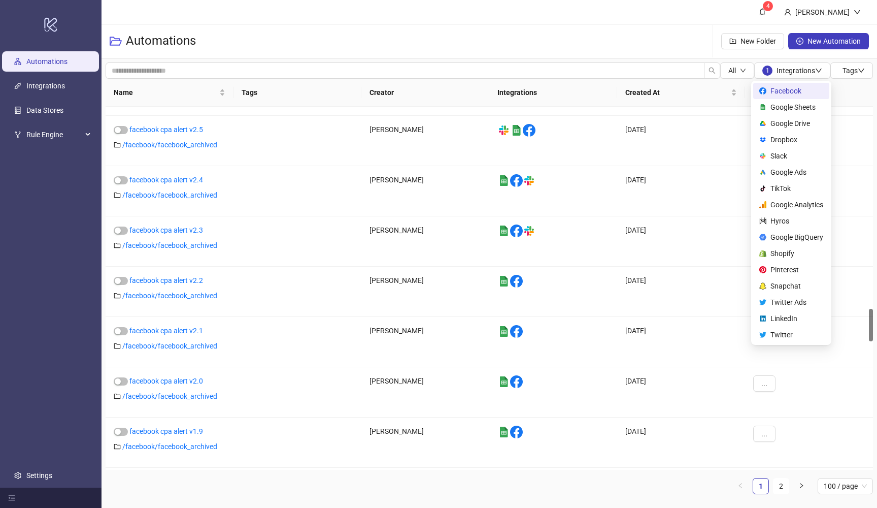
scroll to position [2348, 0]
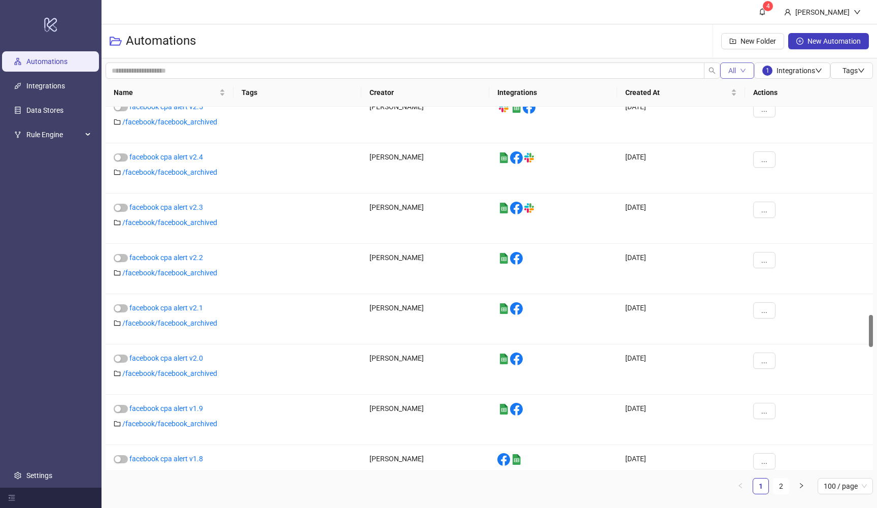
click at [745, 67] on button "All" at bounding box center [738, 70] width 34 height 16
click at [739, 108] on span "Running" at bounding box center [738, 107] width 26 height 11
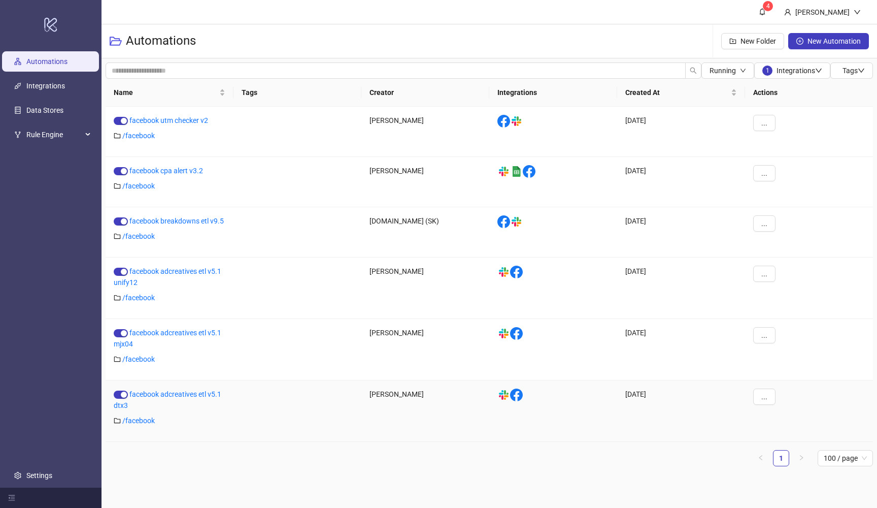
scroll to position [0, 0]
click at [812, 73] on span "Integrations" at bounding box center [800, 71] width 46 height 8
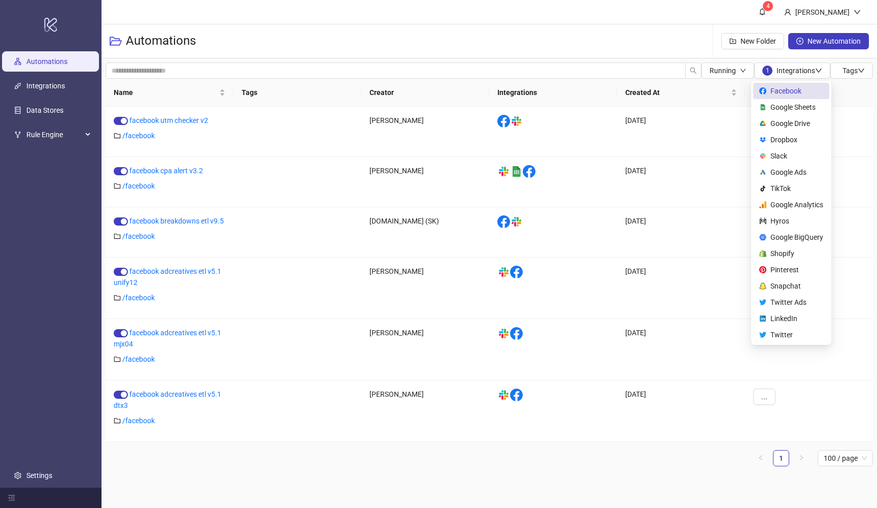
click at [777, 93] on span "Facebook" at bounding box center [797, 90] width 53 height 11
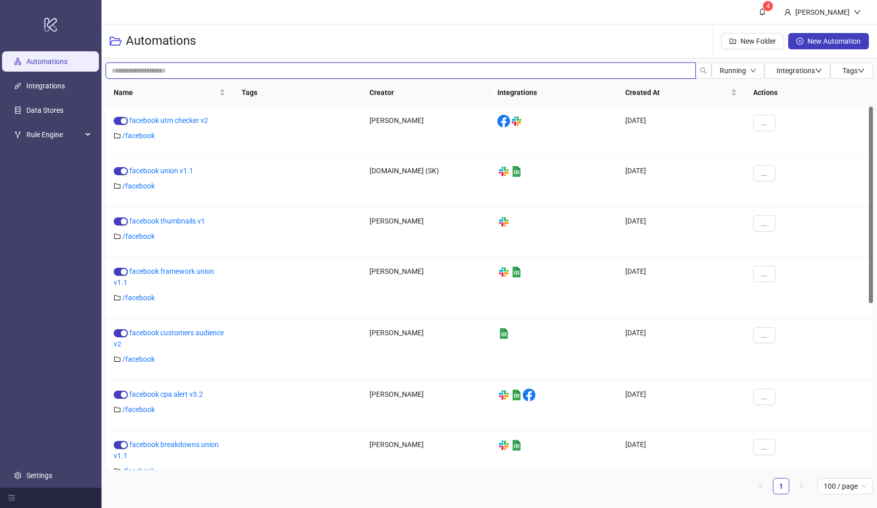
click at [465, 75] on input "search" at bounding box center [401, 70] width 591 height 16
type input "********"
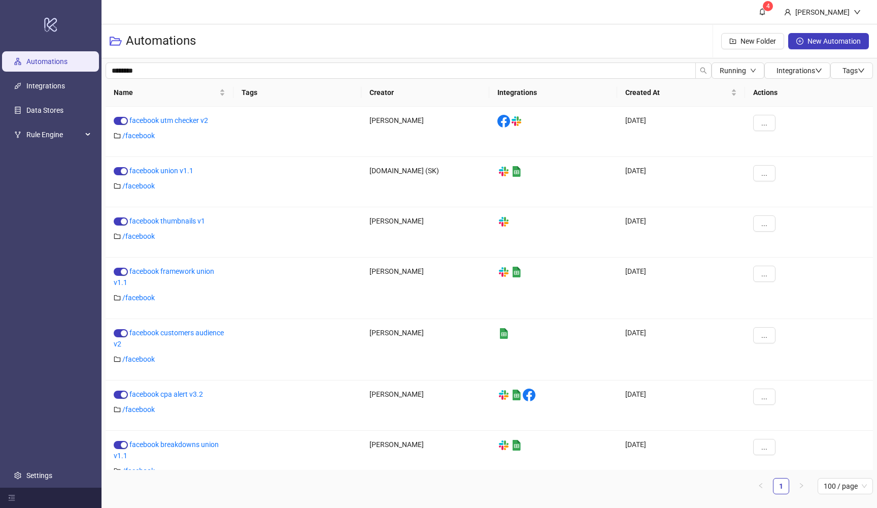
drag, startPoint x: 465, startPoint y: 75, endPoint x: 806, endPoint y: 189, distance: 359.8
click at [806, 189] on div "..." at bounding box center [809, 182] width 128 height 50
click at [199, 334] on link "facebook customers audience v2" at bounding box center [169, 338] width 110 height 19
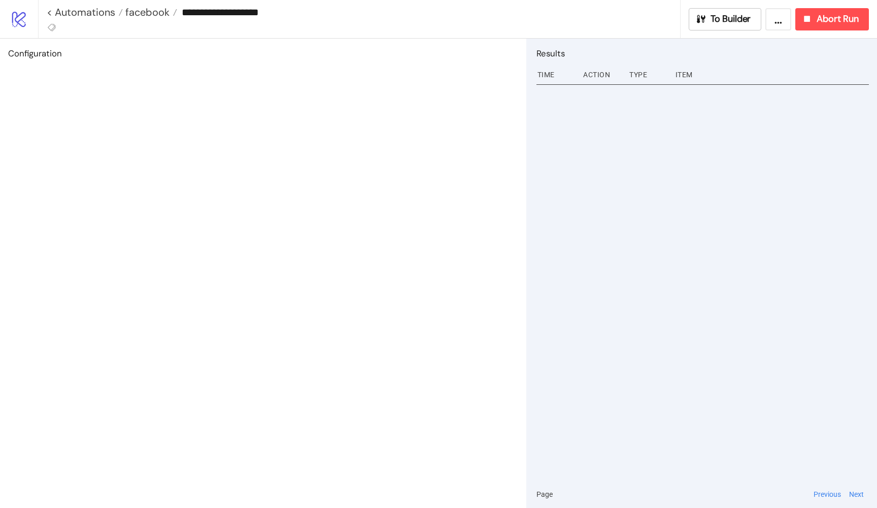
type input "**********"
click at [728, 12] on button "To Builder" at bounding box center [725, 19] width 73 height 22
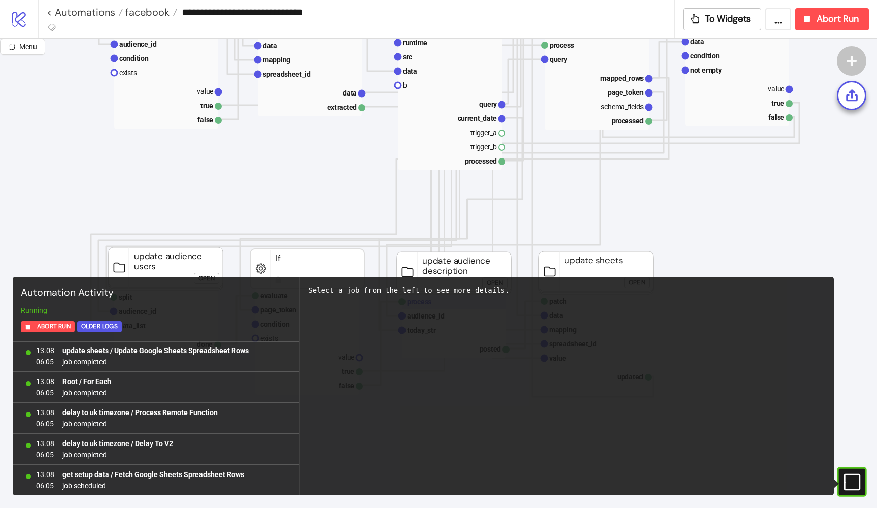
scroll to position [497, 1]
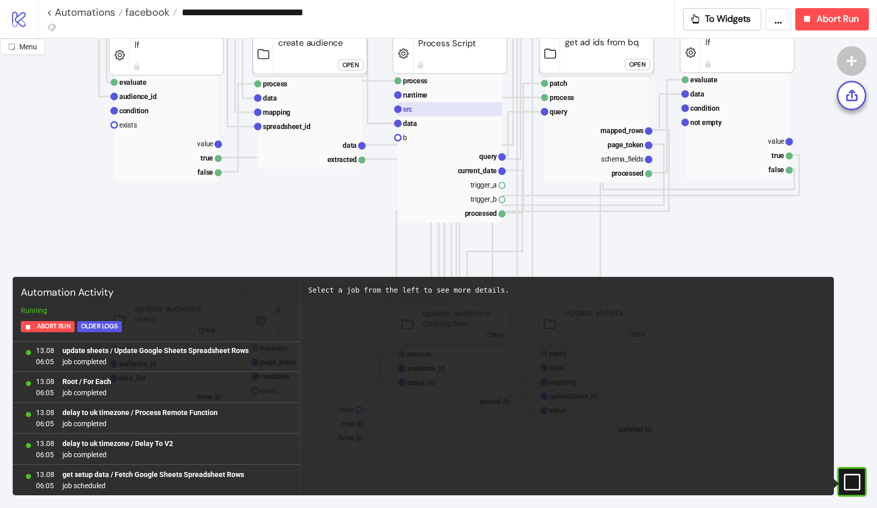
click at [435, 112] on rect at bounding box center [450, 109] width 104 height 14
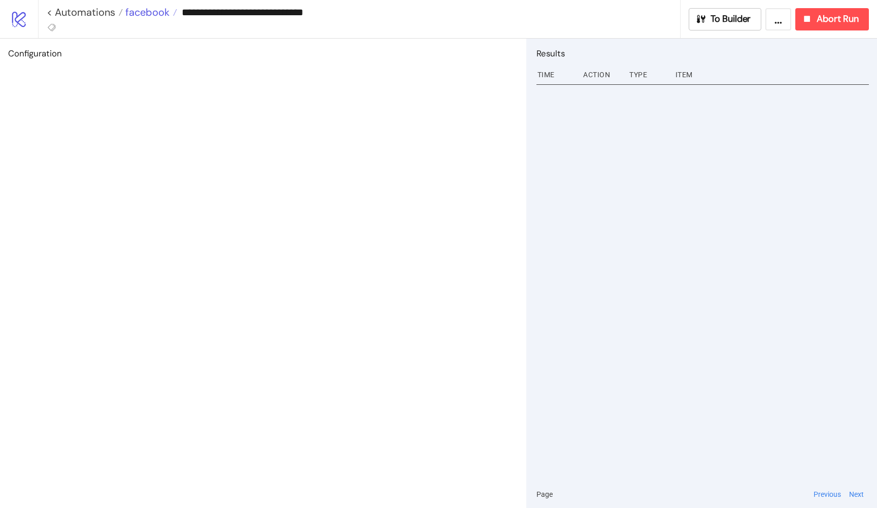
click at [157, 17] on span "facebook" at bounding box center [146, 12] width 47 height 13
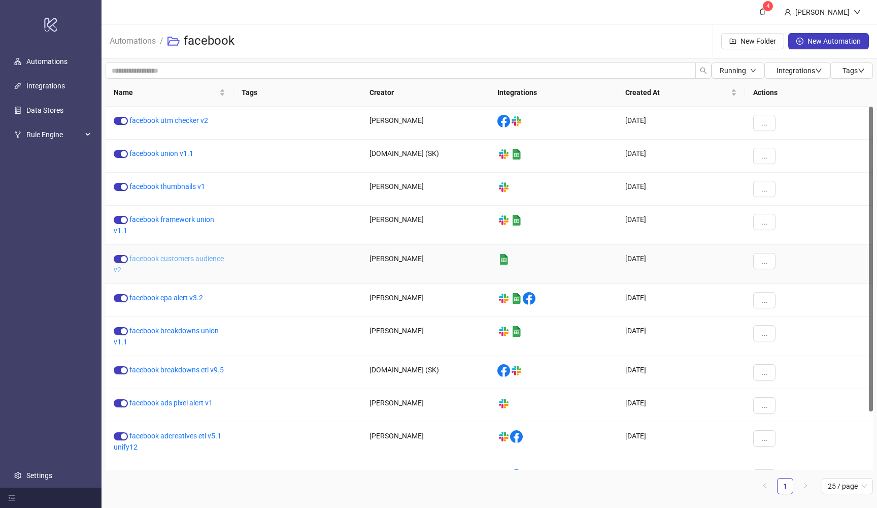
click at [213, 260] on link "facebook customers audience v2" at bounding box center [169, 263] width 110 height 19
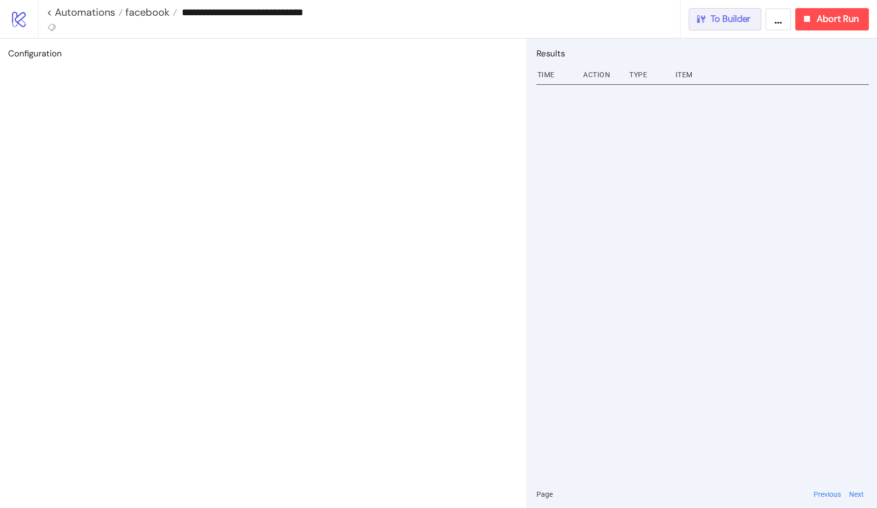
click at [698, 25] on button "To Builder" at bounding box center [725, 19] width 73 height 22
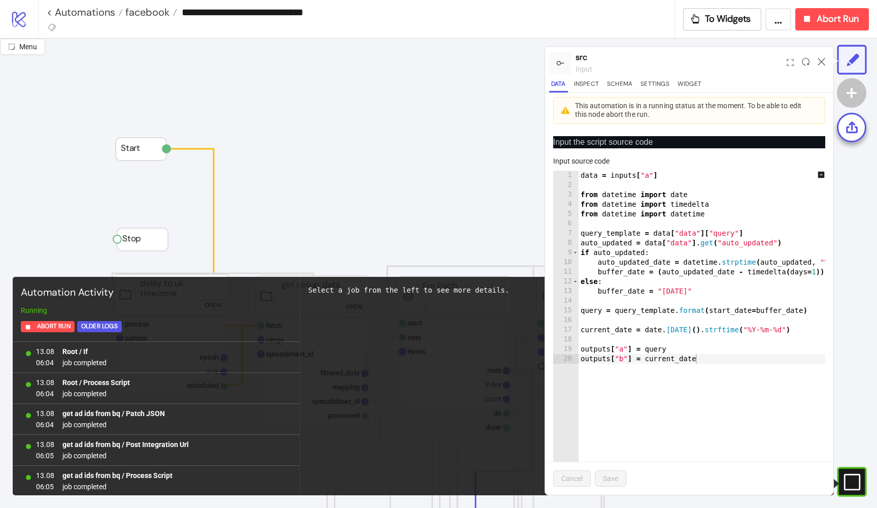
scroll to position [899, 0]
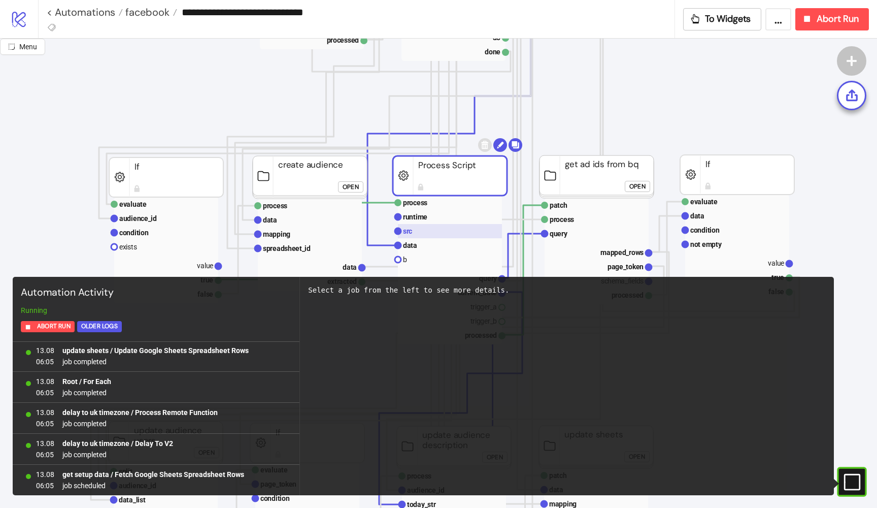
click at [445, 232] on rect at bounding box center [450, 231] width 104 height 14
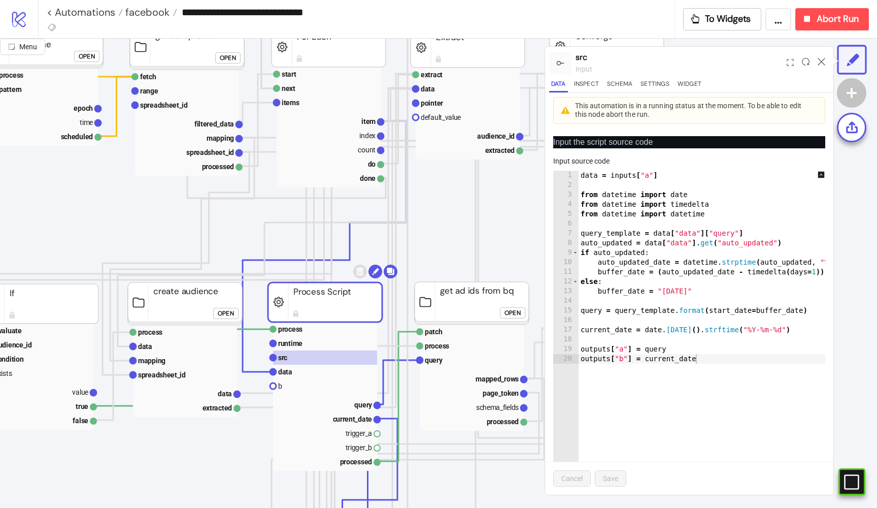
scroll to position [249, 3]
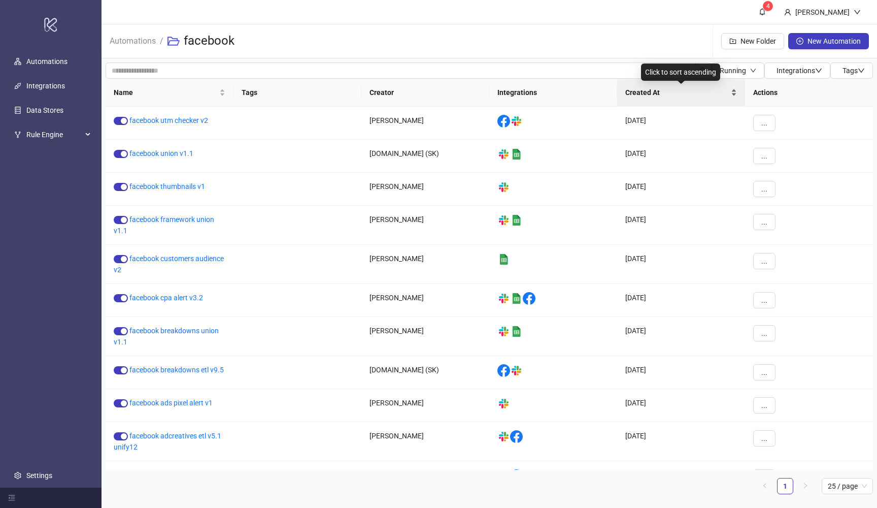
click at [652, 89] on span "Created At" at bounding box center [678, 92] width 104 height 11
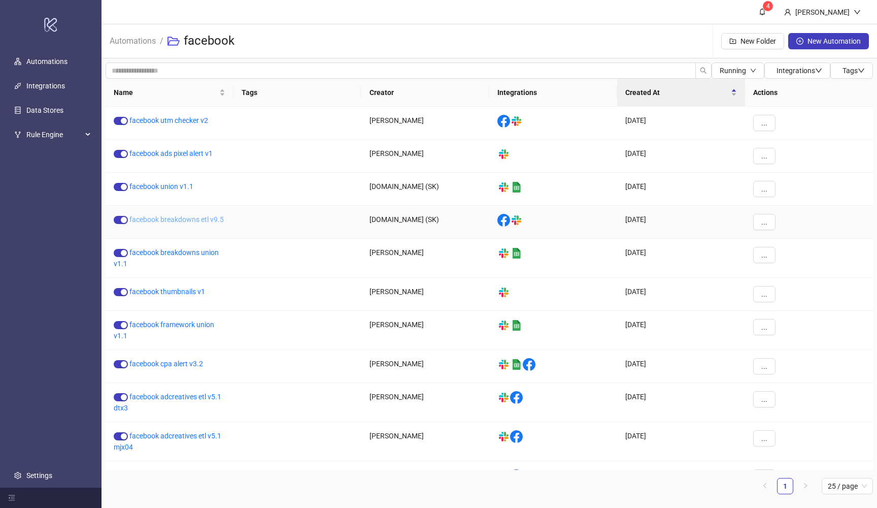
click at [203, 219] on link "facebook breakdowns etl v9.5" at bounding box center [176, 219] width 94 height 8
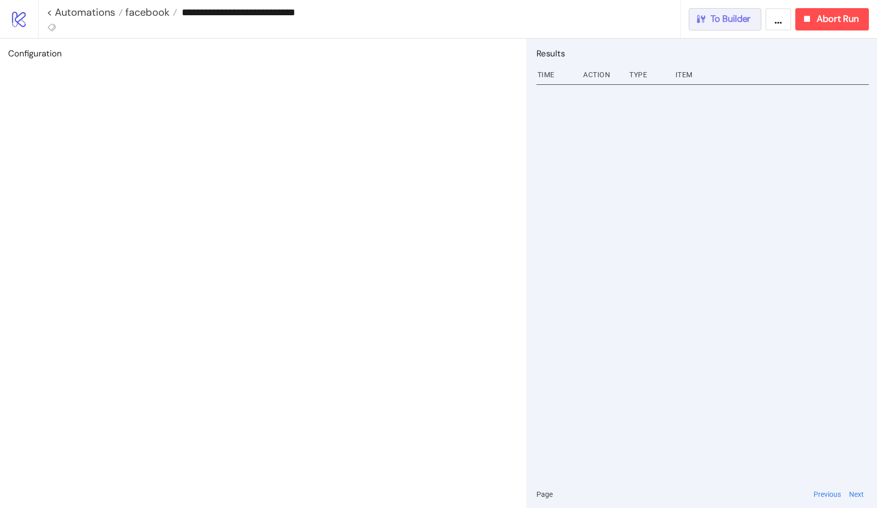
click at [743, 21] on span "To Builder" at bounding box center [731, 19] width 41 height 12
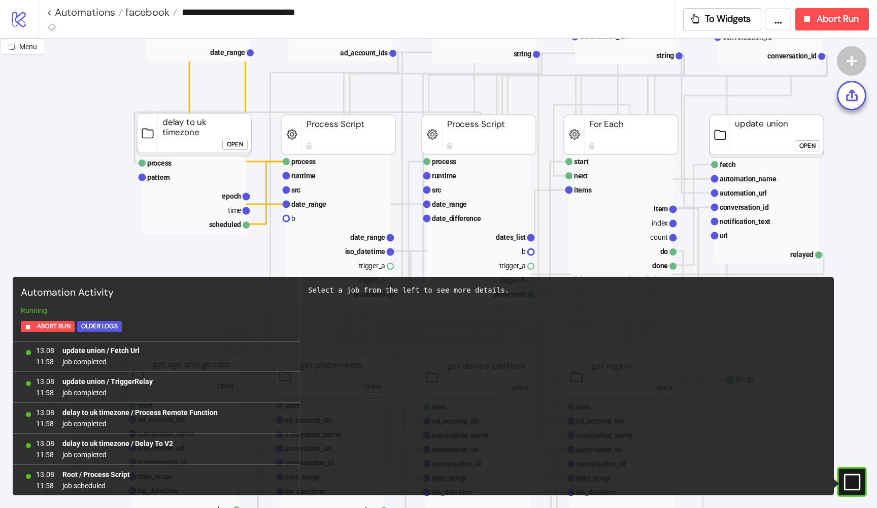
scroll to position [176, 5]
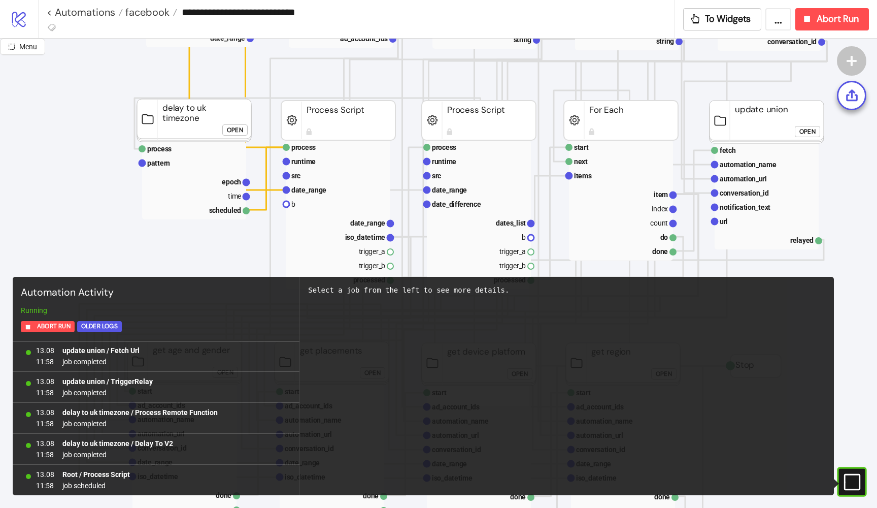
click at [46, 8] on div "**********" at bounding box center [356, 19] width 637 height 38
click at [139, 13] on span "facebook" at bounding box center [146, 12] width 47 height 13
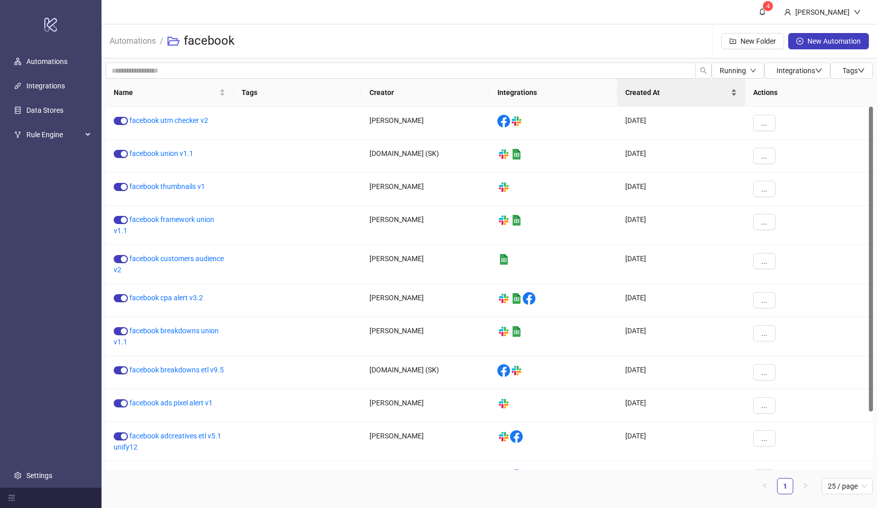
click at [659, 98] on div "Created At" at bounding box center [682, 92] width 112 height 11
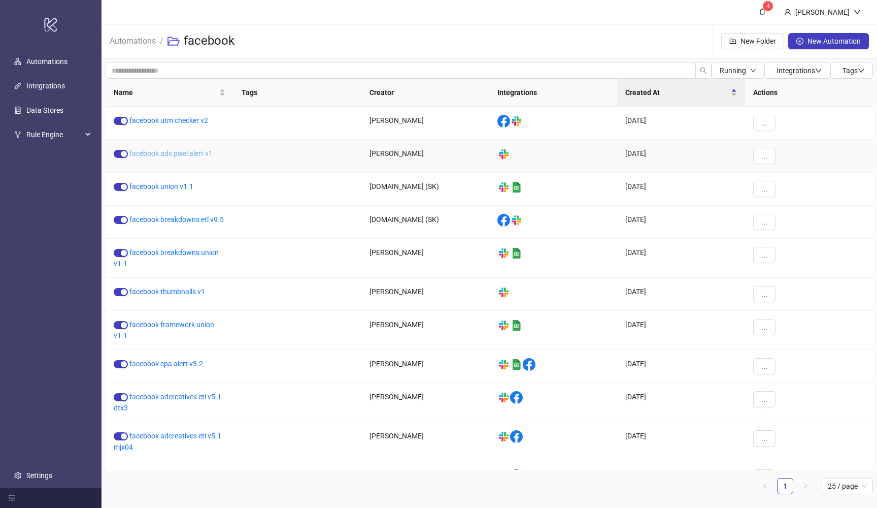
click at [195, 154] on link "facebook ads pixel alert v1" at bounding box center [170, 153] width 83 height 8
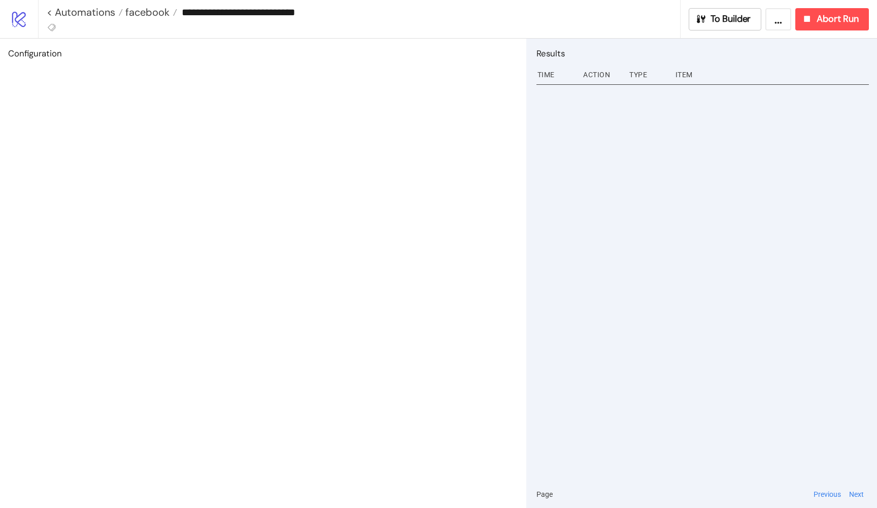
type input "**********"
click at [714, 11] on button "To Builder" at bounding box center [725, 19] width 73 height 22
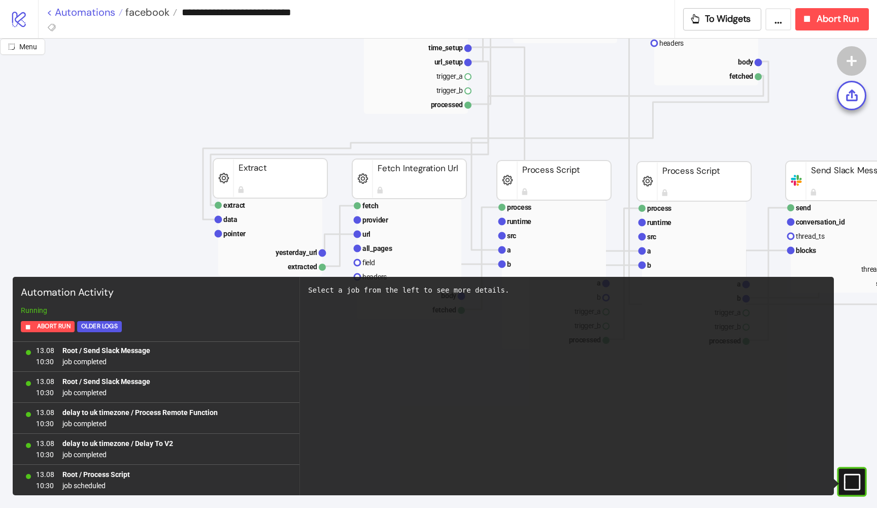
scroll to position [190, 0]
click at [135, 14] on span "facebook" at bounding box center [146, 12] width 47 height 13
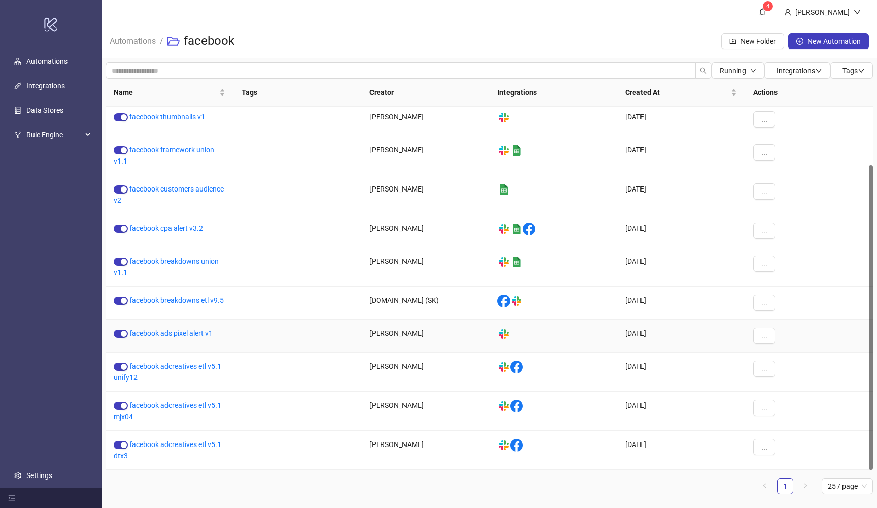
scroll to position [70, 0]
click at [200, 152] on link "facebook framework union v1.1" at bounding box center [164, 155] width 101 height 19
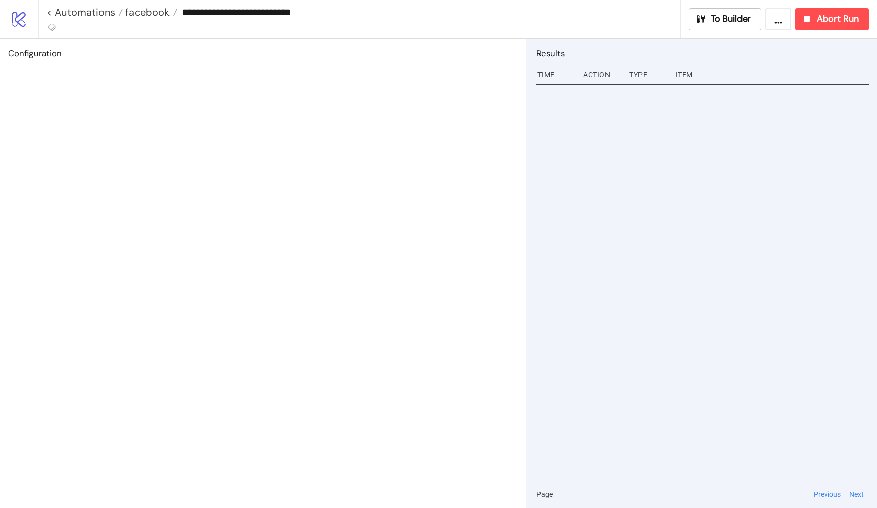
type input "**********"
click at [696, 7] on div "**********" at bounding box center [457, 19] width 839 height 38
click at [699, 24] on div "To Builder" at bounding box center [724, 19] width 56 height 12
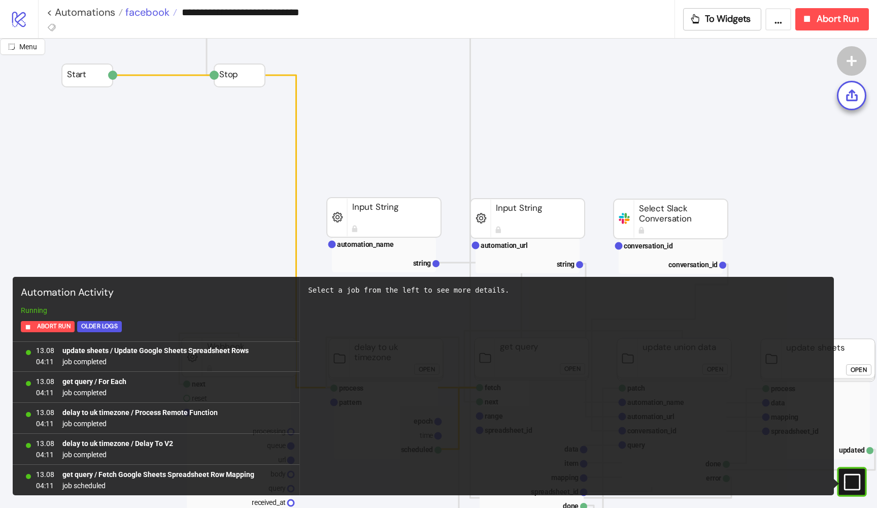
click at [155, 14] on span "facebook" at bounding box center [146, 12] width 47 height 13
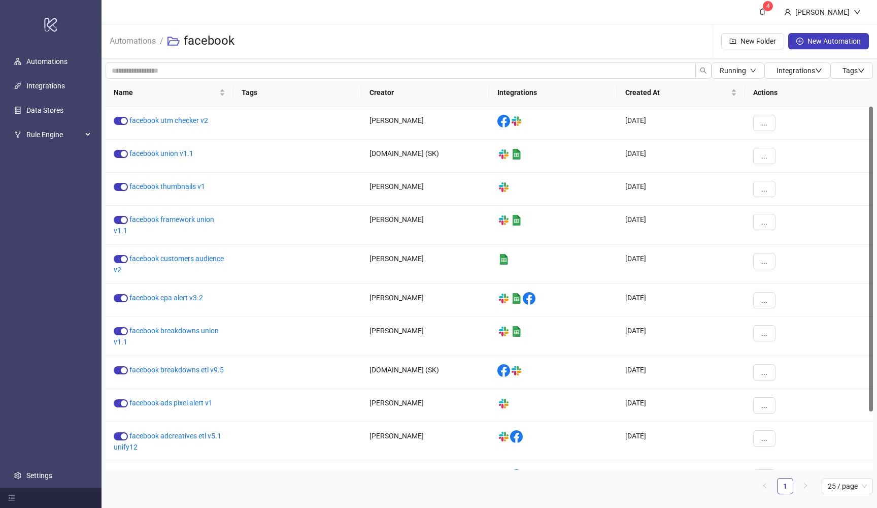
click at [525, 89] on th "Integrations" at bounding box center [553, 93] width 128 height 28
click at [646, 89] on span "Created At" at bounding box center [678, 92] width 104 height 11
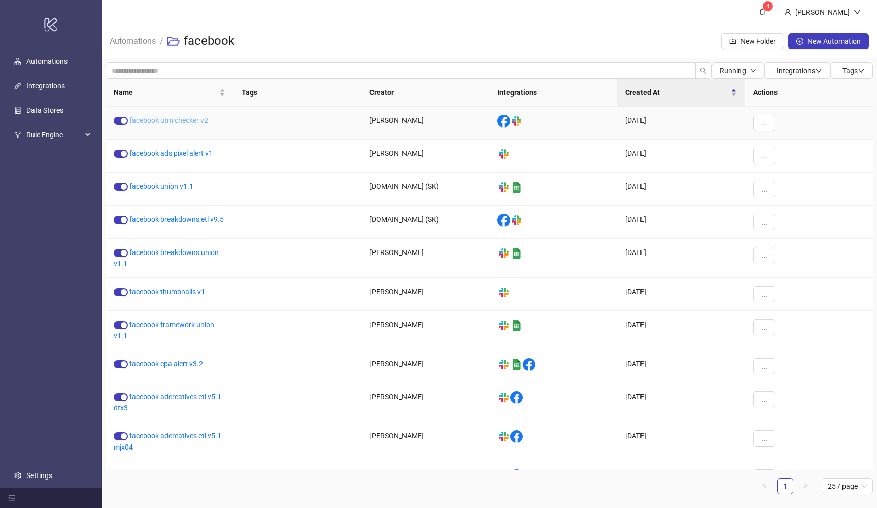
click at [194, 121] on link "facebook utm checker v2" at bounding box center [168, 120] width 79 height 8
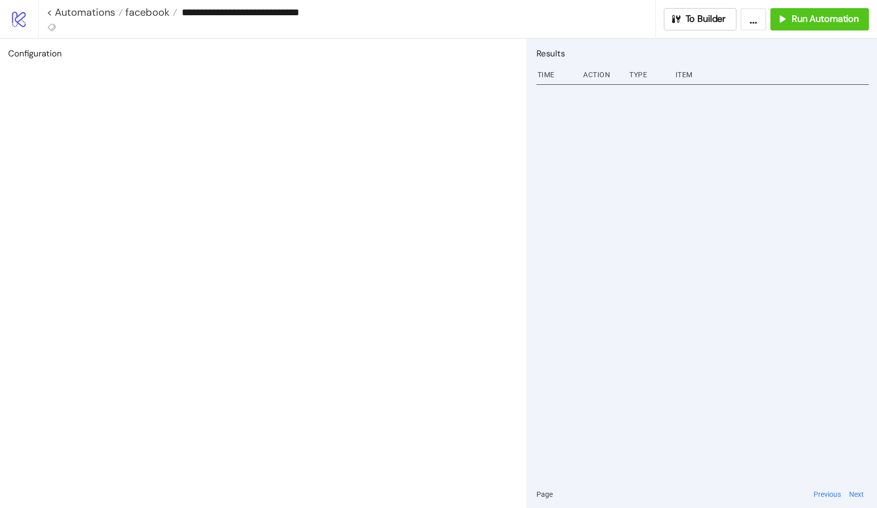
type input "**********"
click at [140, 15] on span "facebook" at bounding box center [146, 12] width 47 height 13
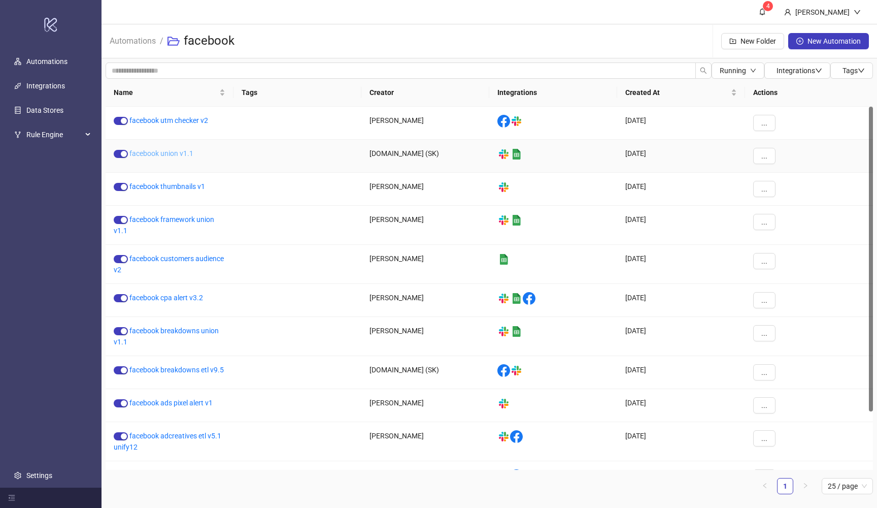
click at [162, 156] on link "facebook union v1.1" at bounding box center [161, 153] width 64 height 8
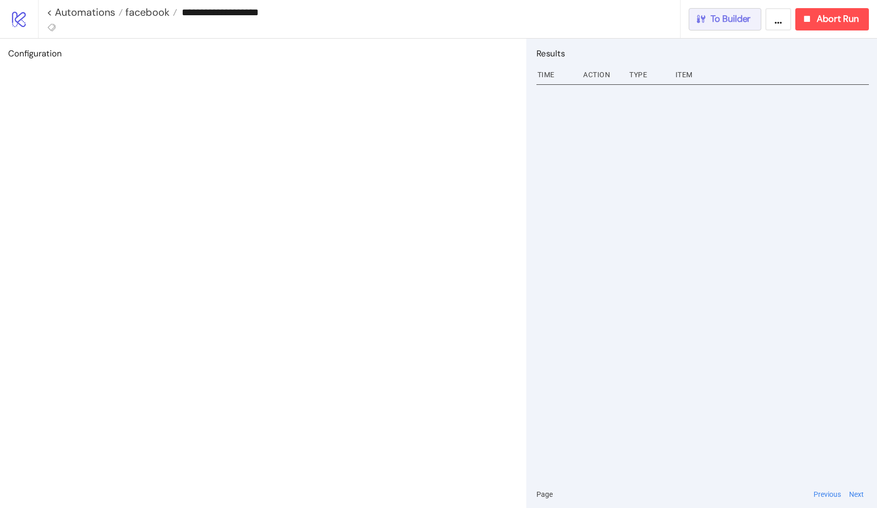
click at [696, 24] on icon "button" at bounding box center [701, 18] width 11 height 11
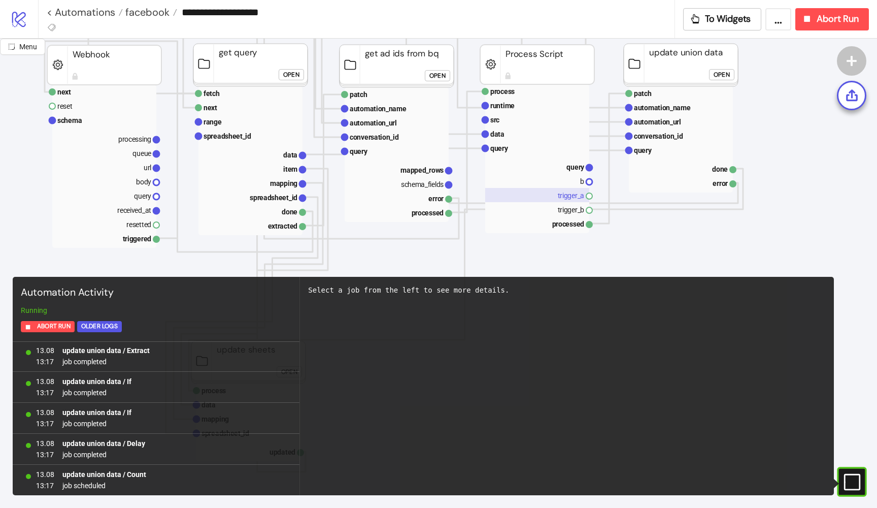
scroll to position [297, 145]
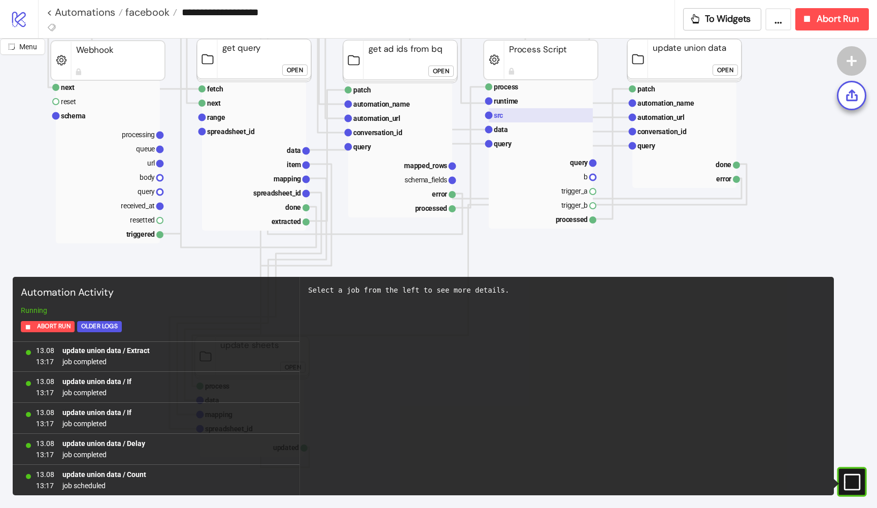
click at [525, 117] on rect at bounding box center [541, 115] width 104 height 14
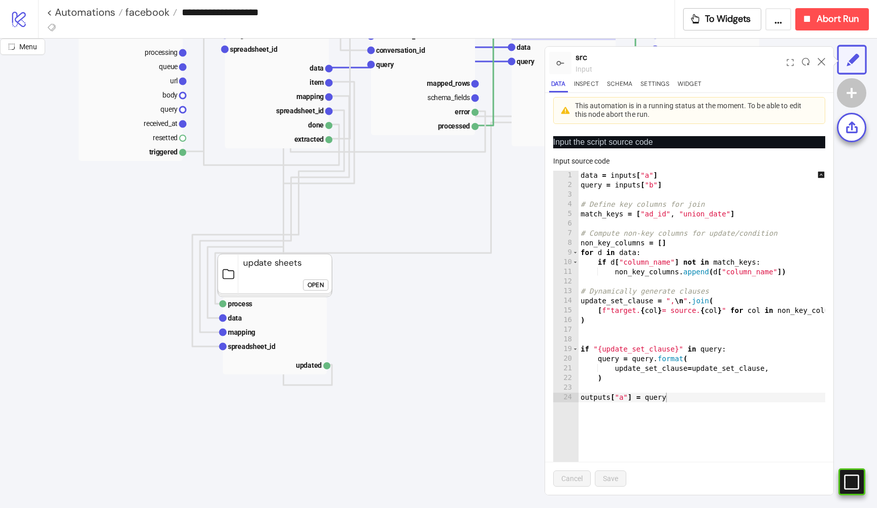
scroll to position [377, 113]
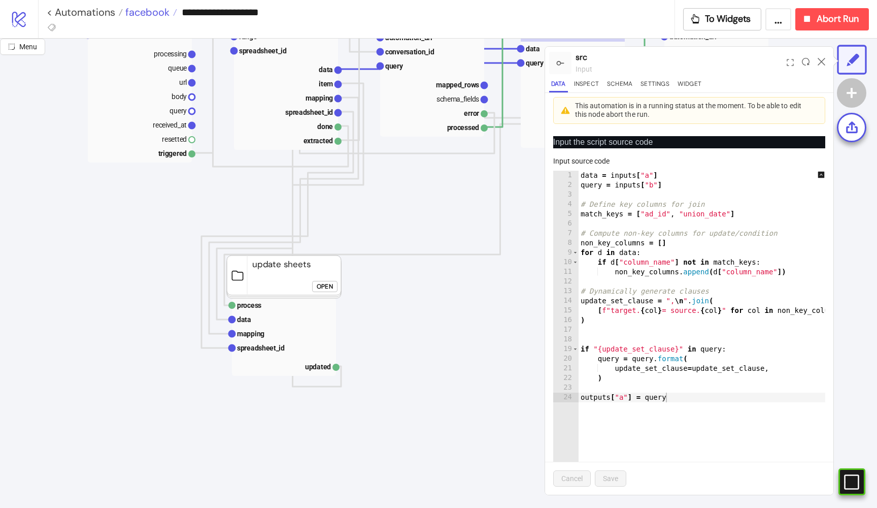
click at [142, 12] on span "facebook" at bounding box center [146, 12] width 47 height 13
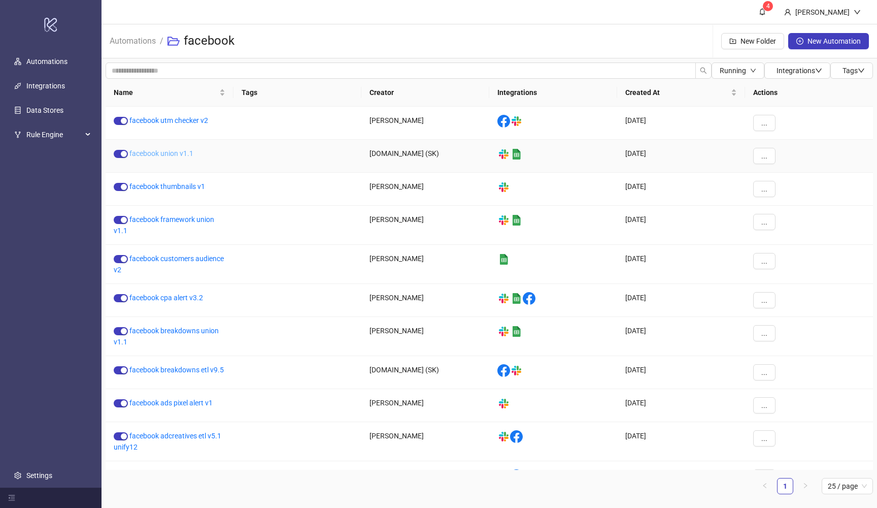
click at [181, 151] on link "facebook union v1.1" at bounding box center [161, 153] width 64 height 8
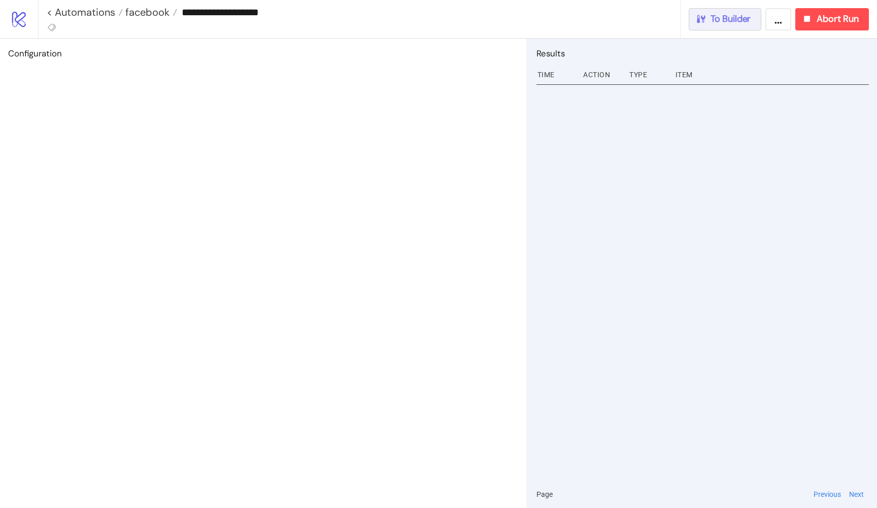
click at [737, 13] on span "To Builder" at bounding box center [731, 19] width 41 height 12
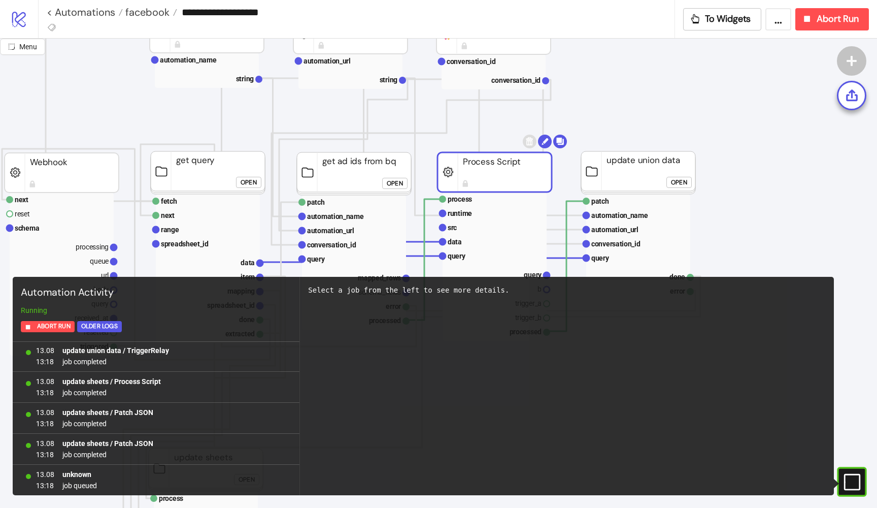
scroll to position [134, 191]
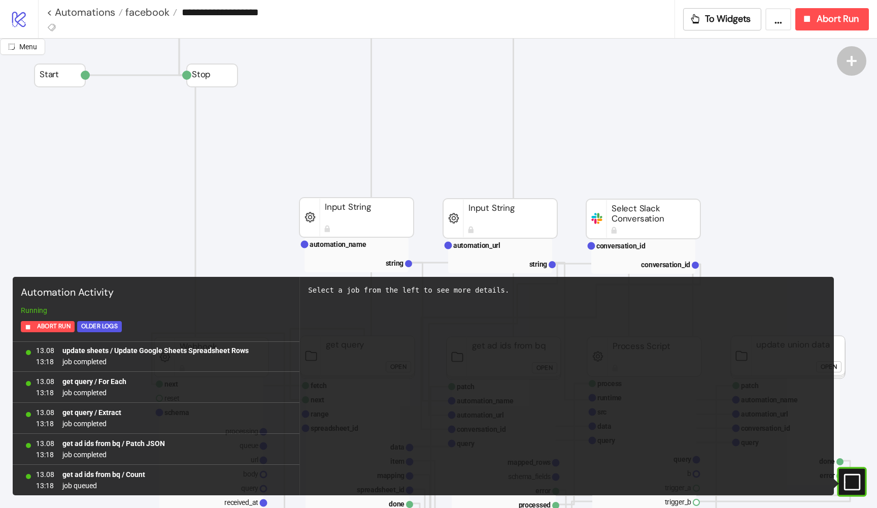
scroll to position [-2, 42]
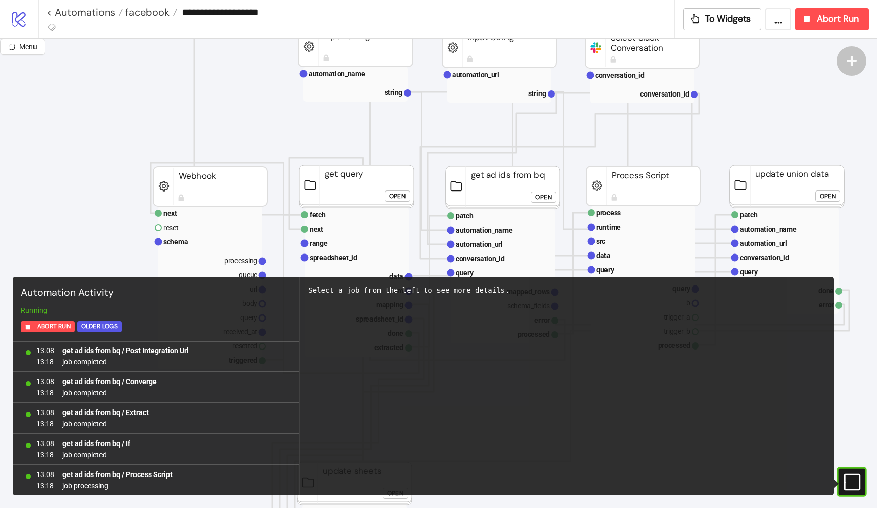
click at [401, 198] on div "Open" at bounding box center [397, 196] width 16 height 12
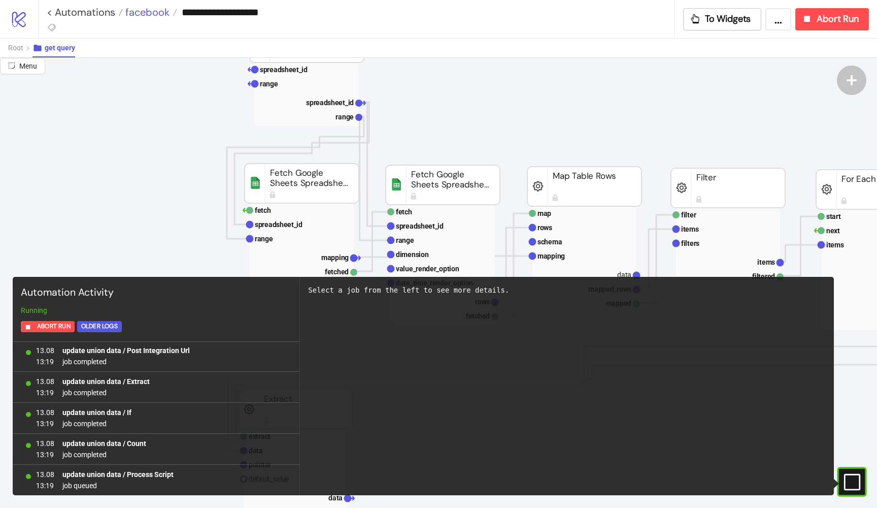
click at [163, 10] on span "facebook" at bounding box center [146, 12] width 47 height 13
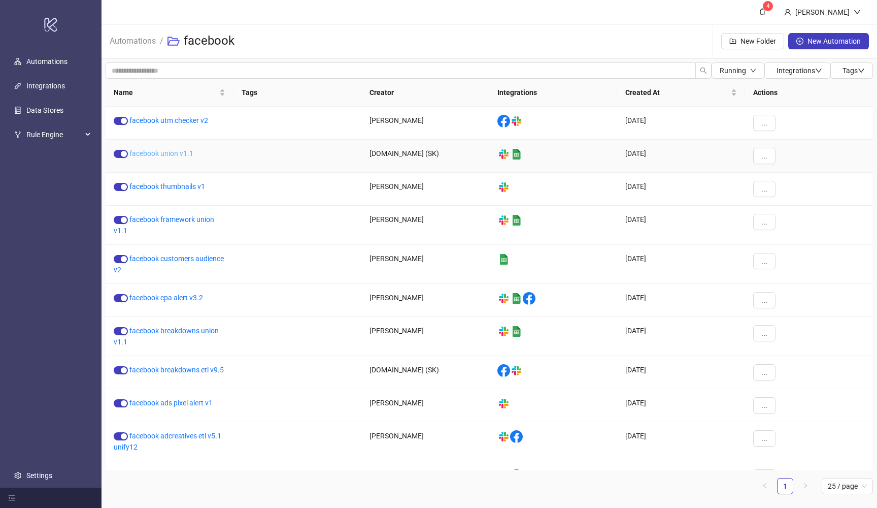
click at [182, 156] on link "facebook union v1.1" at bounding box center [161, 153] width 64 height 8
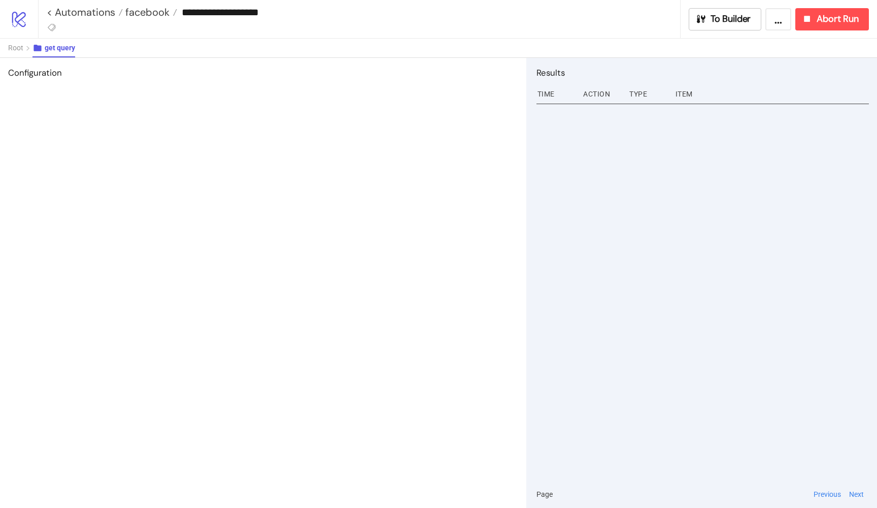
click at [722, 32] on div "**********" at bounding box center [457, 19] width 839 height 38
click at [720, 23] on span "To Builder" at bounding box center [731, 19] width 41 height 12
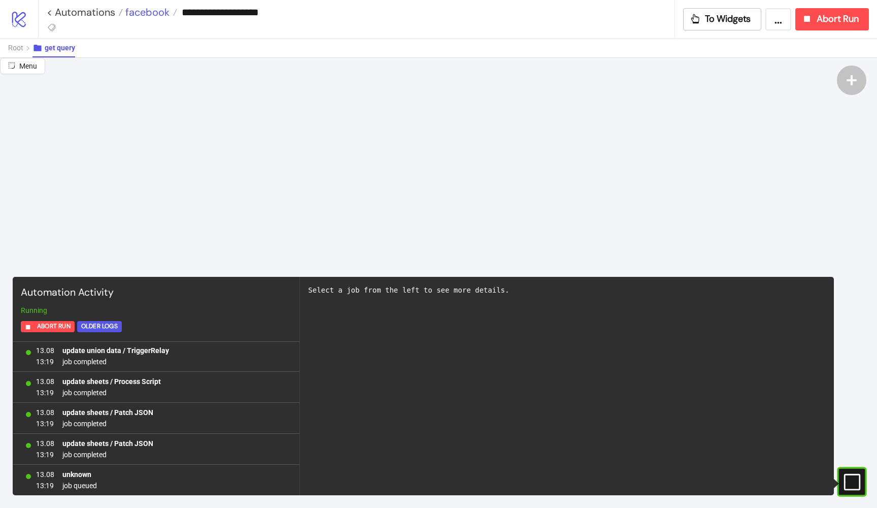
click at [155, 13] on span "facebook" at bounding box center [146, 12] width 47 height 13
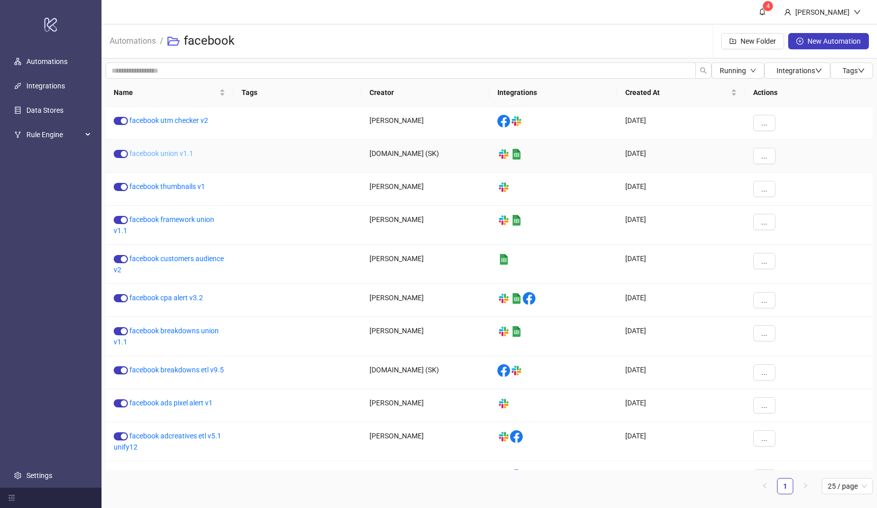
click at [178, 155] on link "facebook union v1.1" at bounding box center [161, 153] width 64 height 8
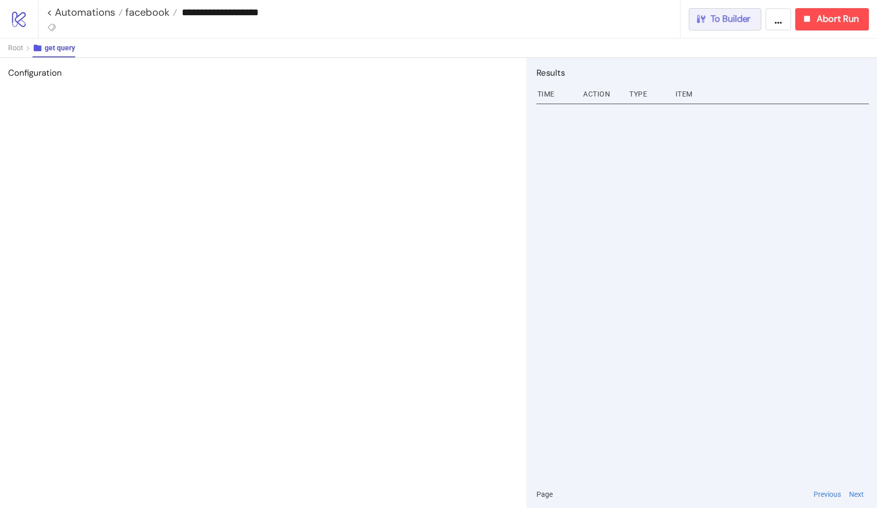
click at [747, 25] on button "To Builder" at bounding box center [725, 19] width 73 height 22
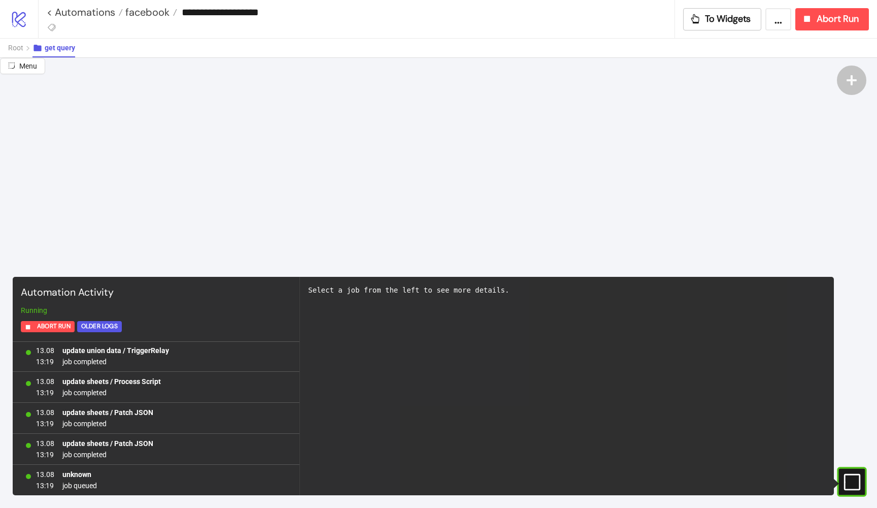
scroll to position [153, 0]
click at [844, 486] on icon "#e9k1n36qviq57_to { animation: e9k1n36qviq57_to__to 2000ms linear infinite norm…" at bounding box center [852, 482] width 18 height 18
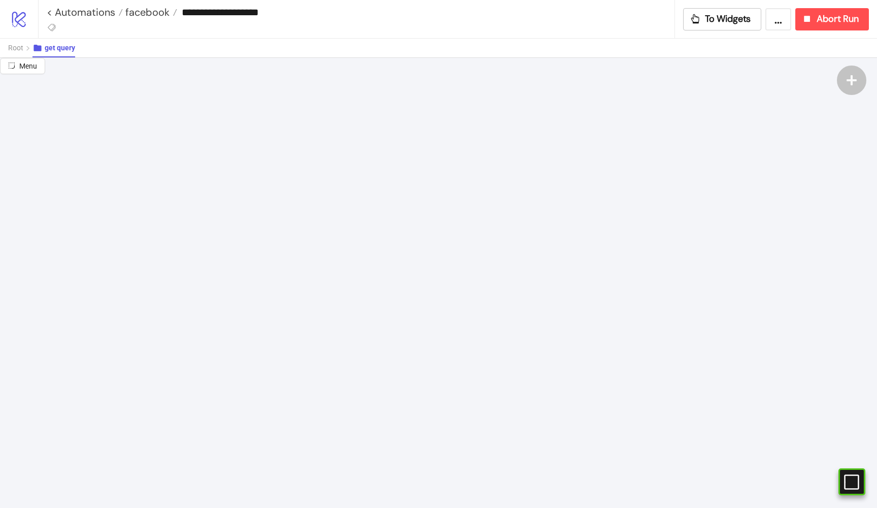
scroll to position [1, 0]
click at [23, 48] on button "Root" at bounding box center [20, 48] width 24 height 19
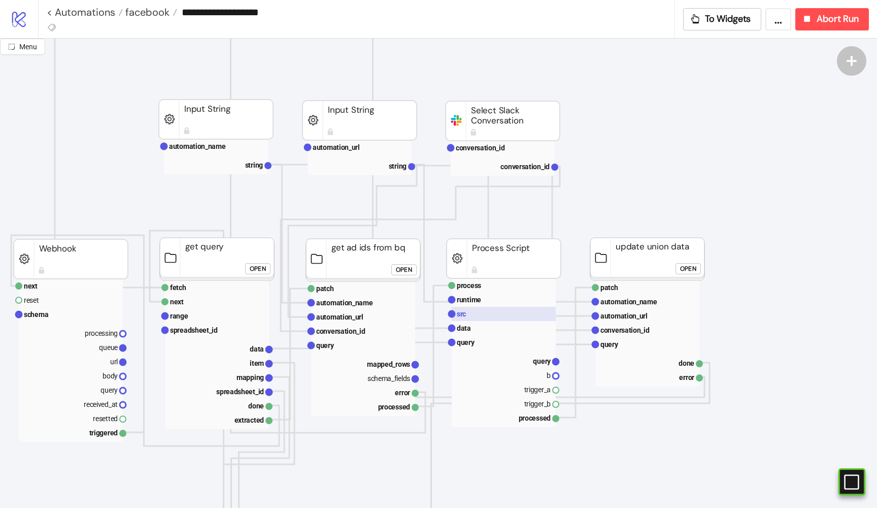
click at [478, 312] on rect at bounding box center [504, 314] width 104 height 14
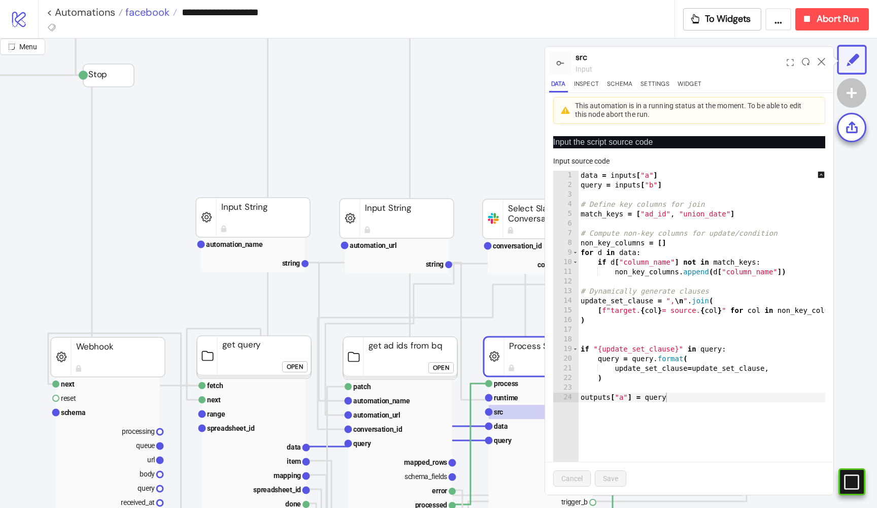
scroll to position [0, 145]
click at [141, 15] on span "facebook" at bounding box center [146, 12] width 47 height 13
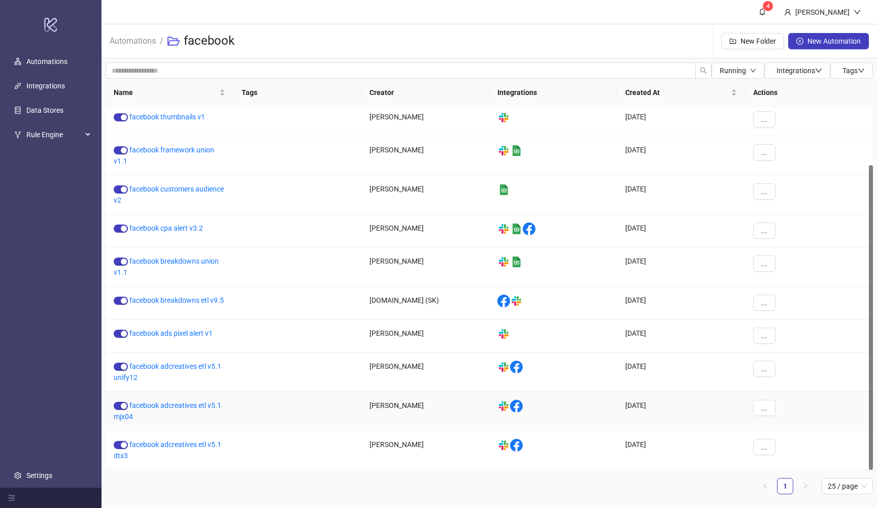
scroll to position [1, 0]
click at [204, 366] on link "facebook adcreatives etl v5.1 unify12" at bounding box center [168, 371] width 108 height 19
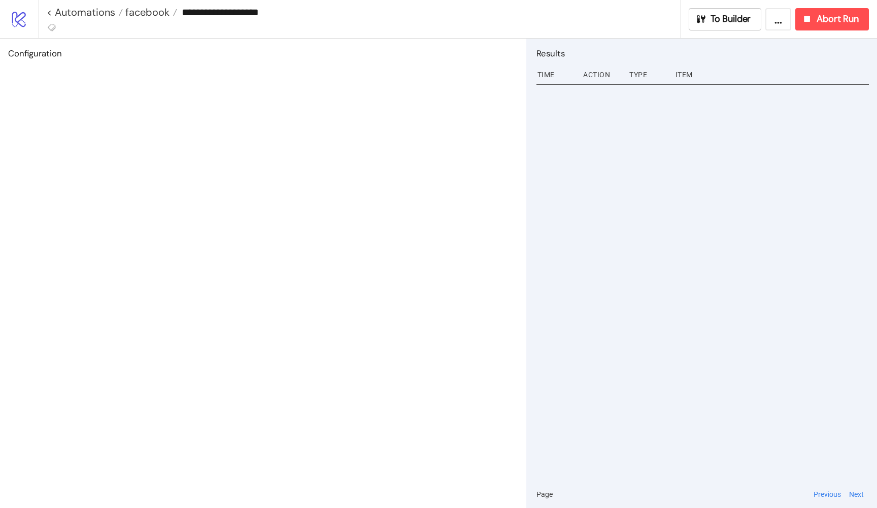
type input "**********"
click at [697, 19] on icon "button" at bounding box center [701, 19] width 9 height 8
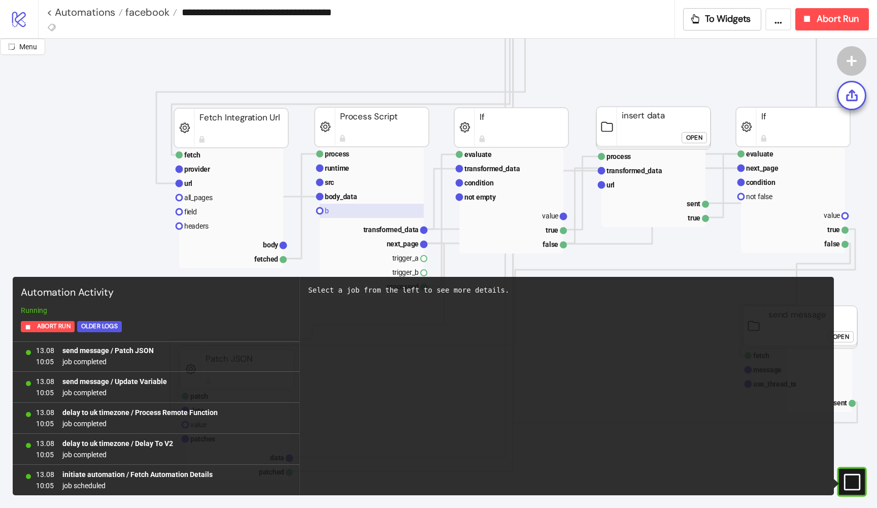
scroll to position [387, 0]
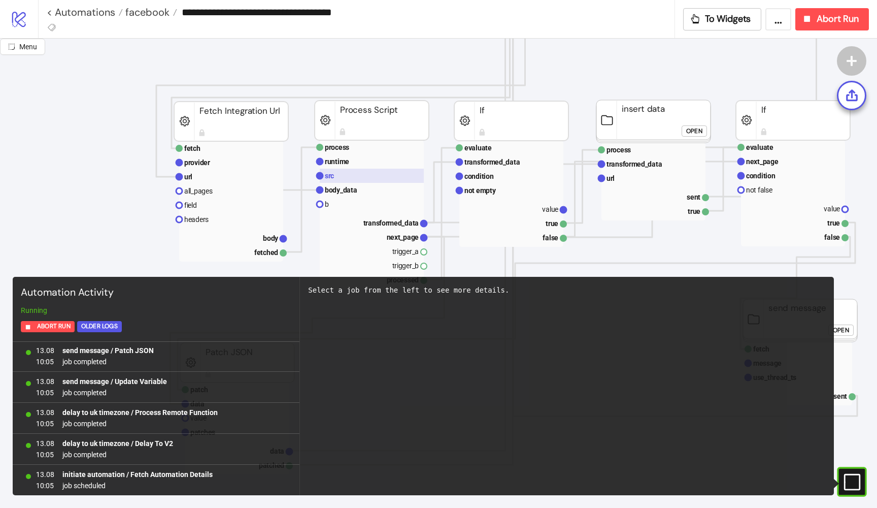
click at [368, 177] on rect at bounding box center [372, 176] width 104 height 14
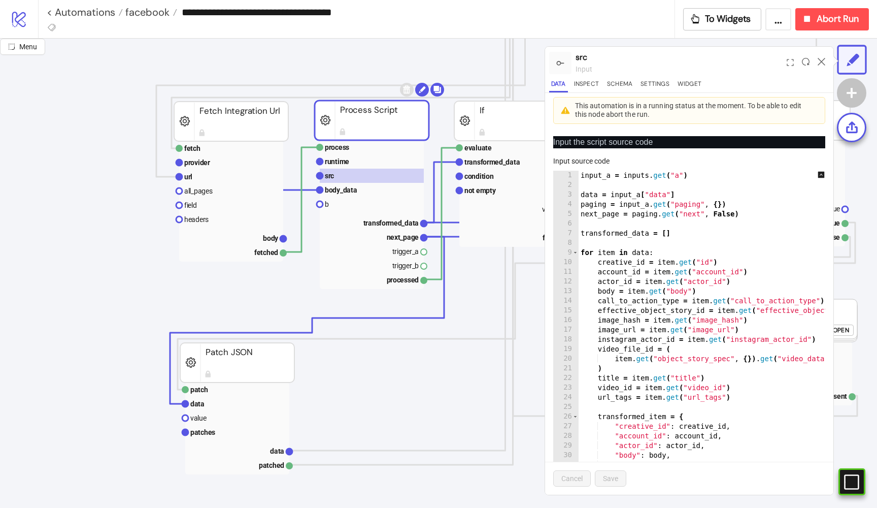
type textarea "**********"
click at [680, 255] on div "input_a = inputs . get ( "a" ) data = input_a [ "data" ] paging = input_a . get…" at bounding box center [749, 337] width 341 height 333
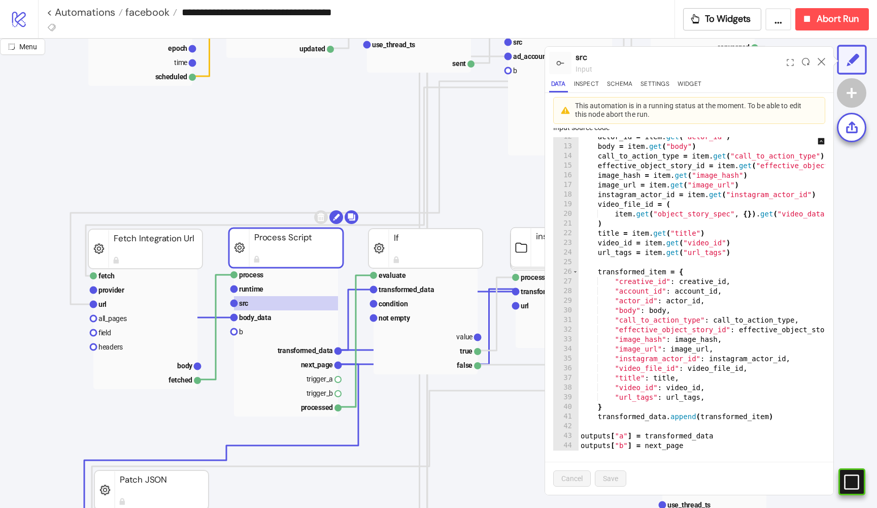
scroll to position [2, 0]
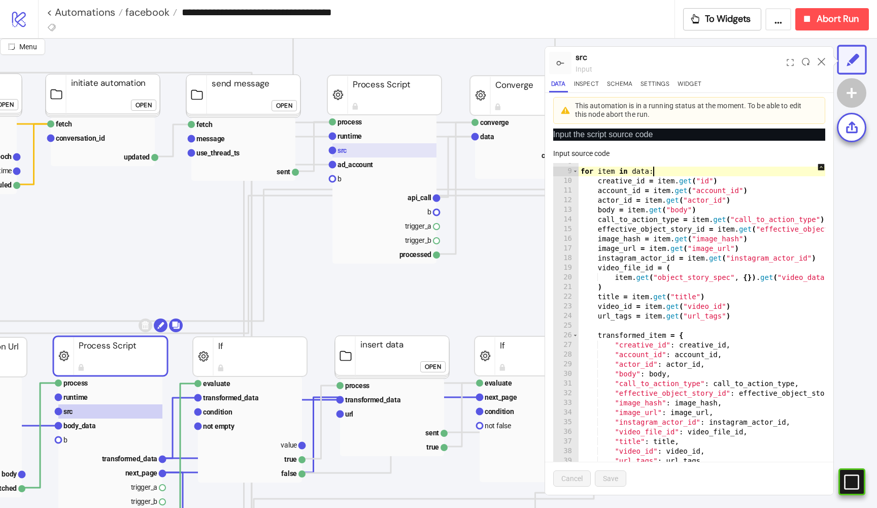
click at [364, 152] on rect at bounding box center [385, 150] width 104 height 14
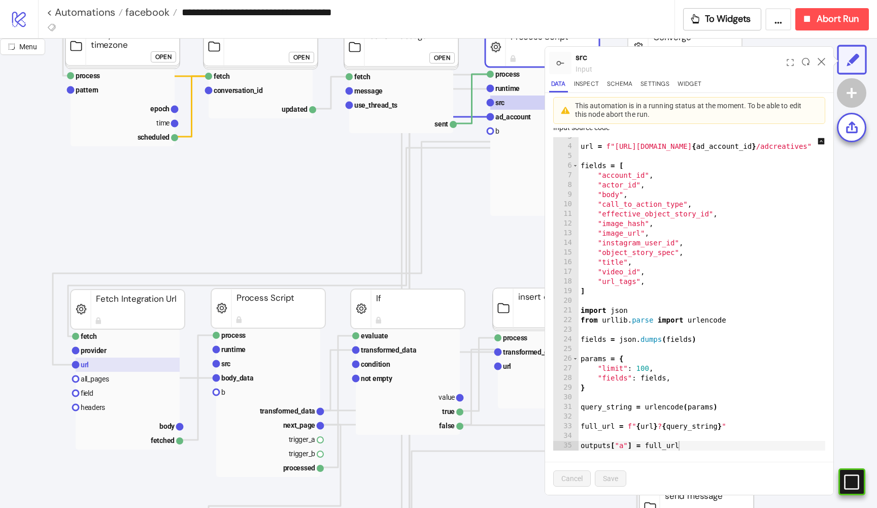
click at [92, 369] on rect at bounding box center [128, 364] width 104 height 14
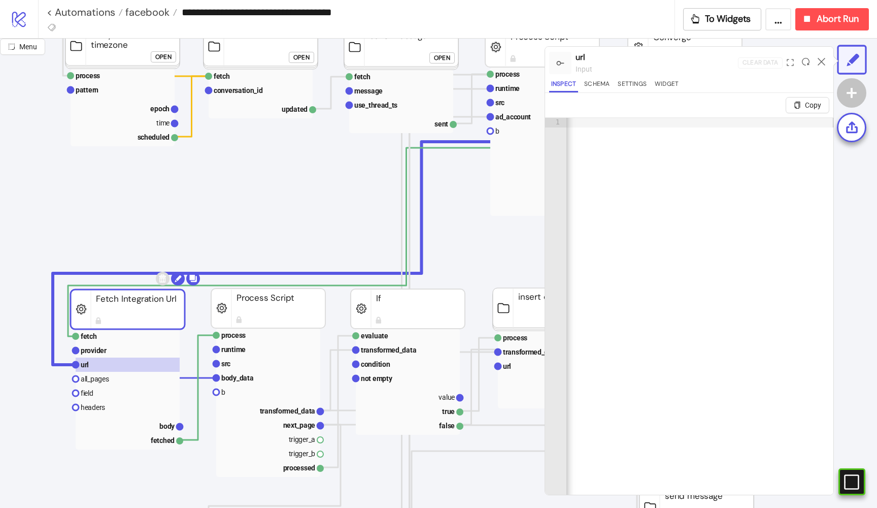
scroll to position [0, 0]
click at [237, 361] on rect at bounding box center [268, 363] width 104 height 14
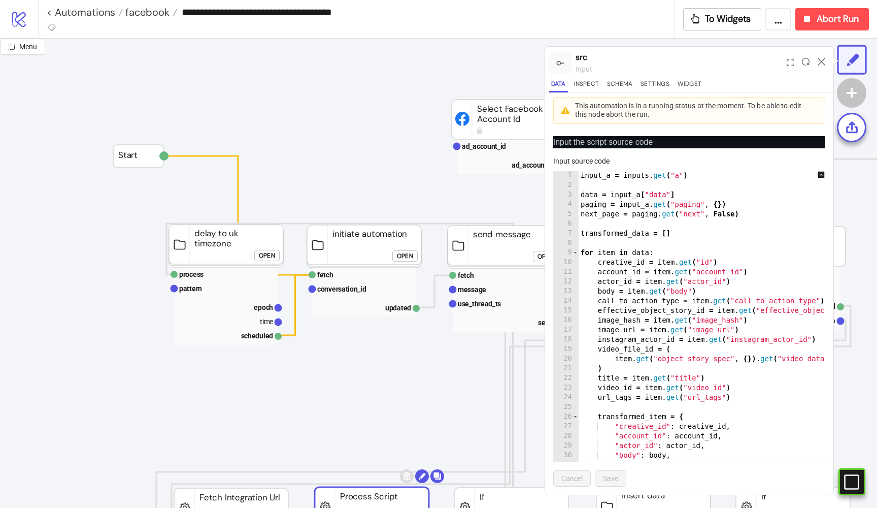
scroll to position [1, 0]
click at [156, 5] on div "**********" at bounding box center [361, 12] width 628 height 15
click at [155, 9] on span "facebook" at bounding box center [146, 12] width 47 height 13
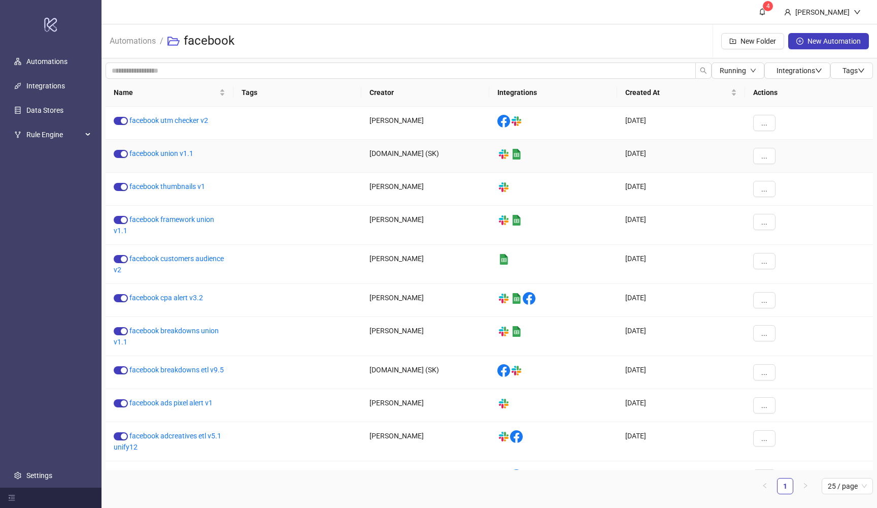
click at [178, 149] on div "facebook union v1.1" at bounding box center [170, 156] width 128 height 33
click at [193, 369] on link "facebook breakdowns etl v9.5" at bounding box center [176, 370] width 94 height 8
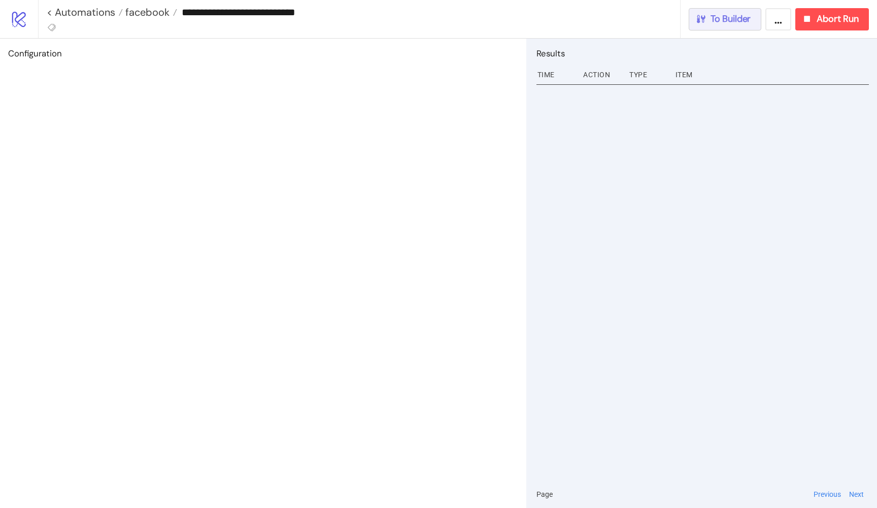
click at [713, 25] on button "To Builder" at bounding box center [725, 19] width 73 height 22
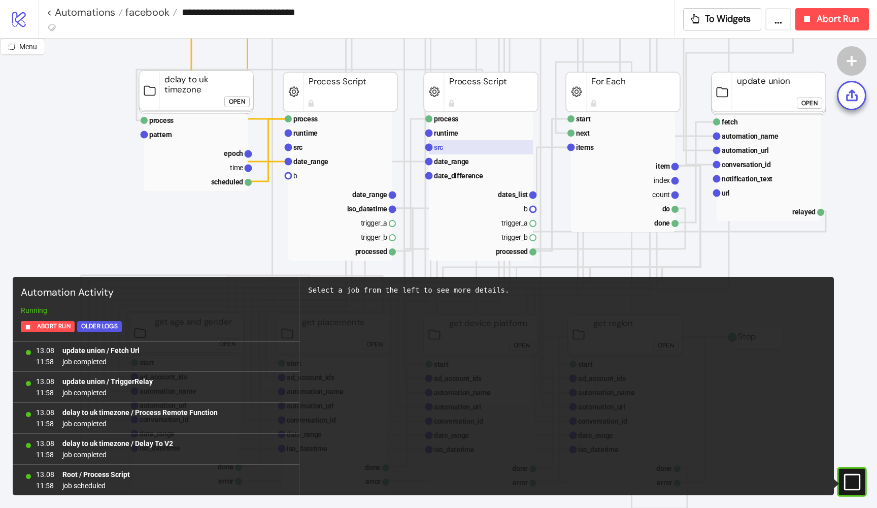
scroll to position [204, 3]
click at [509, 145] on rect at bounding box center [481, 148] width 104 height 14
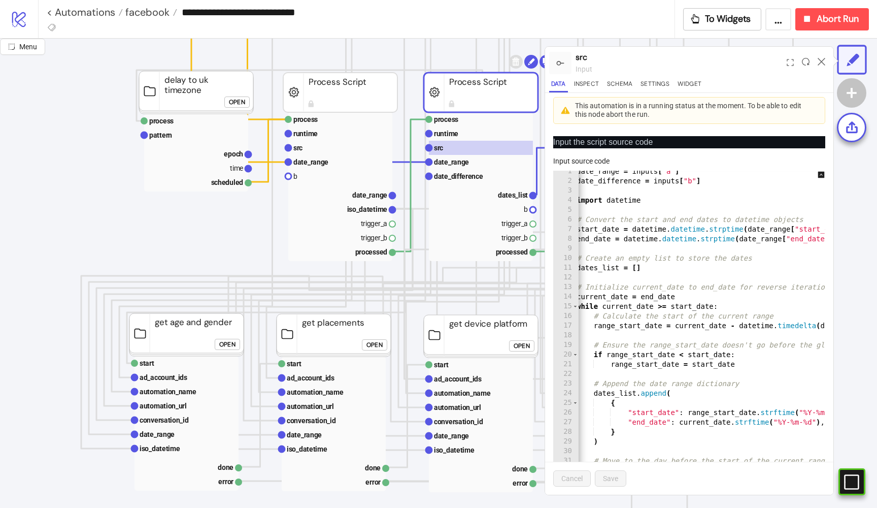
scroll to position [15, 0]
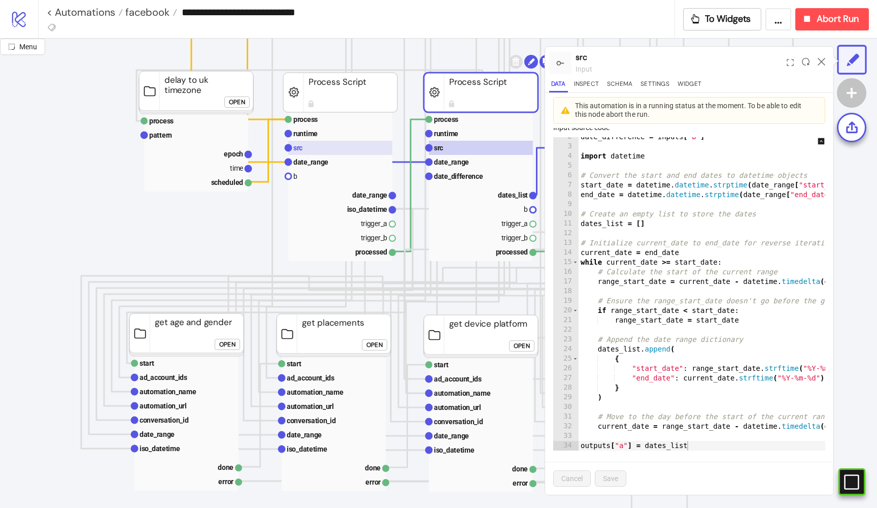
click at [312, 146] on rect at bounding box center [340, 148] width 104 height 14
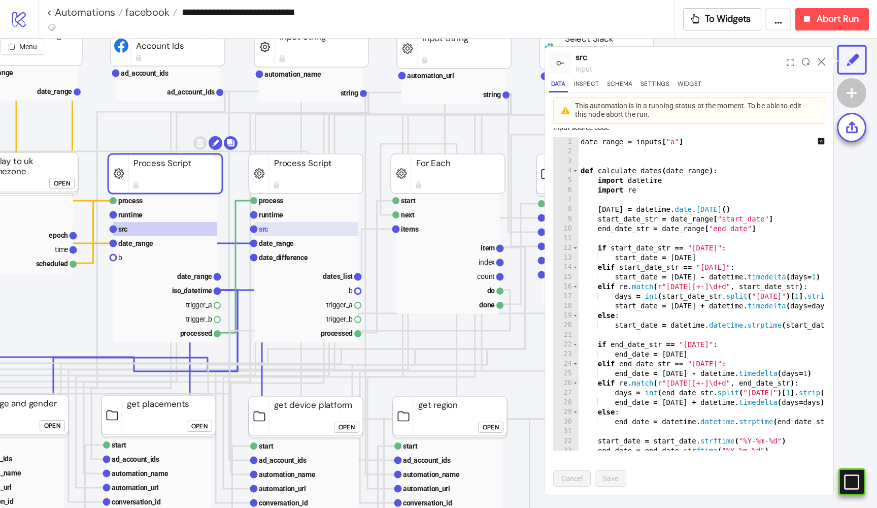
click at [273, 231] on rect at bounding box center [306, 229] width 104 height 14
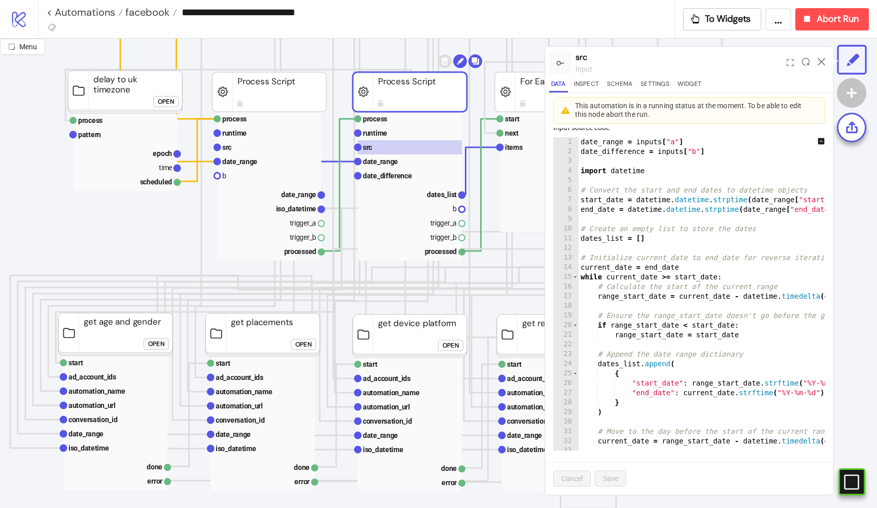
click at [152, 339] on div "Open" at bounding box center [156, 344] width 16 height 12
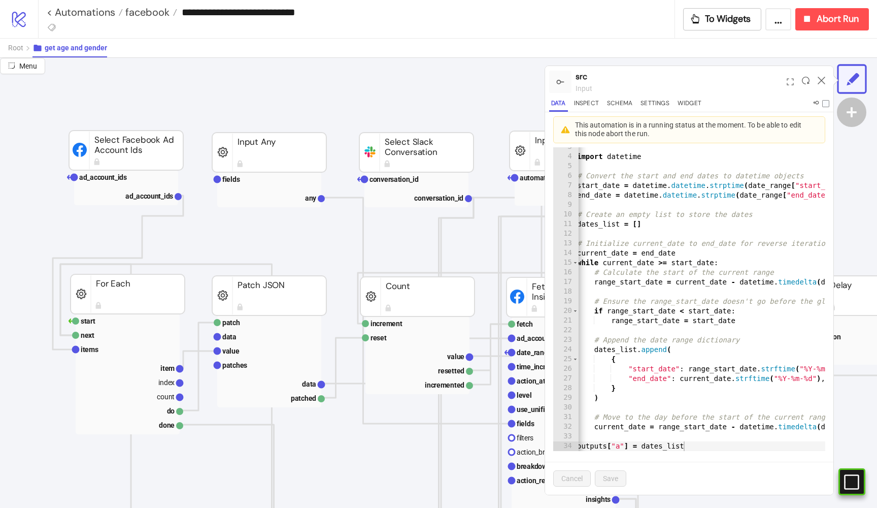
scroll to position [0, 48]
click at [159, 18] on span "facebook" at bounding box center [146, 12] width 47 height 13
